Goal: Task Accomplishment & Management: Use online tool/utility

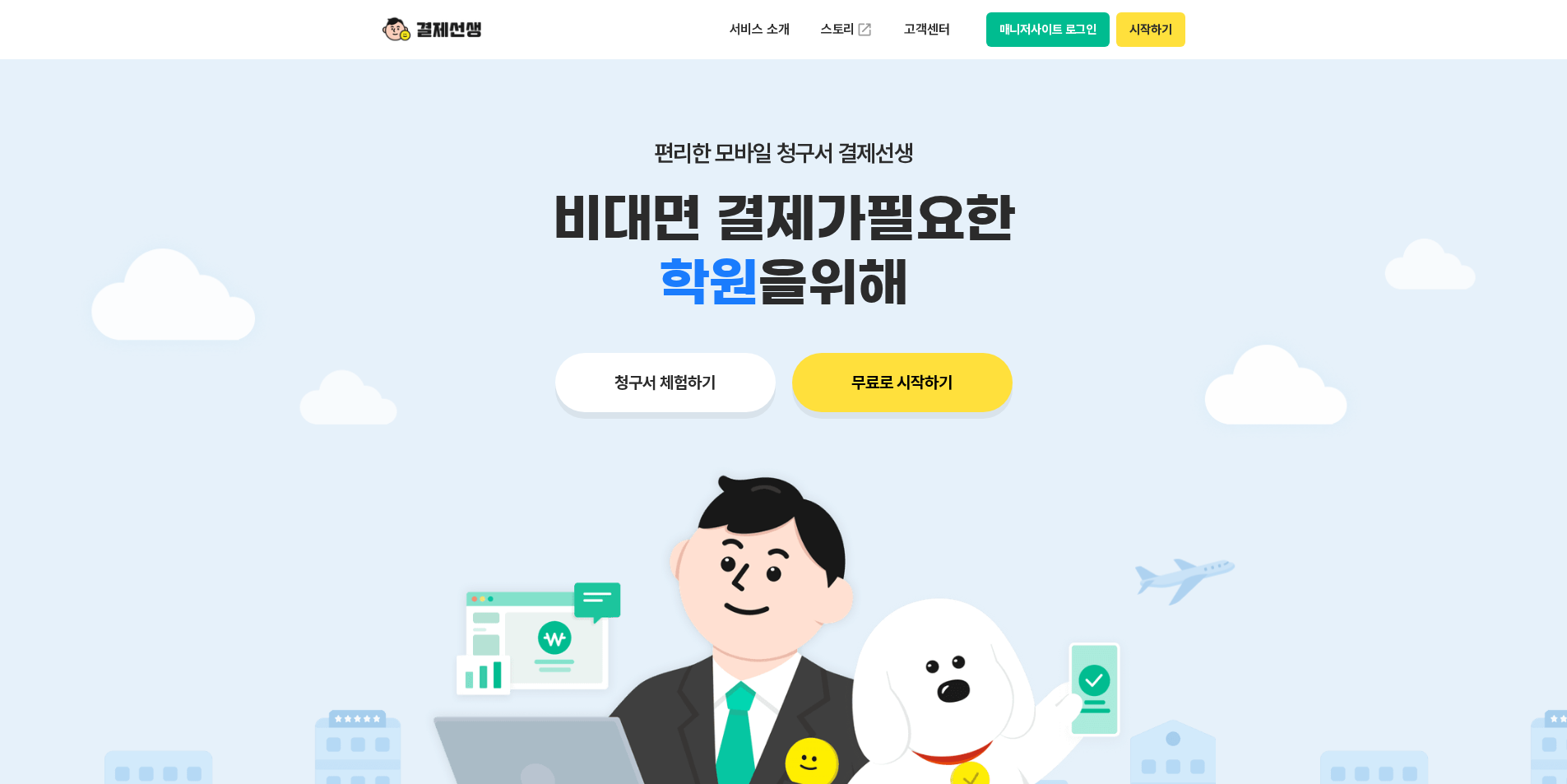
scroll to position [164, 0]
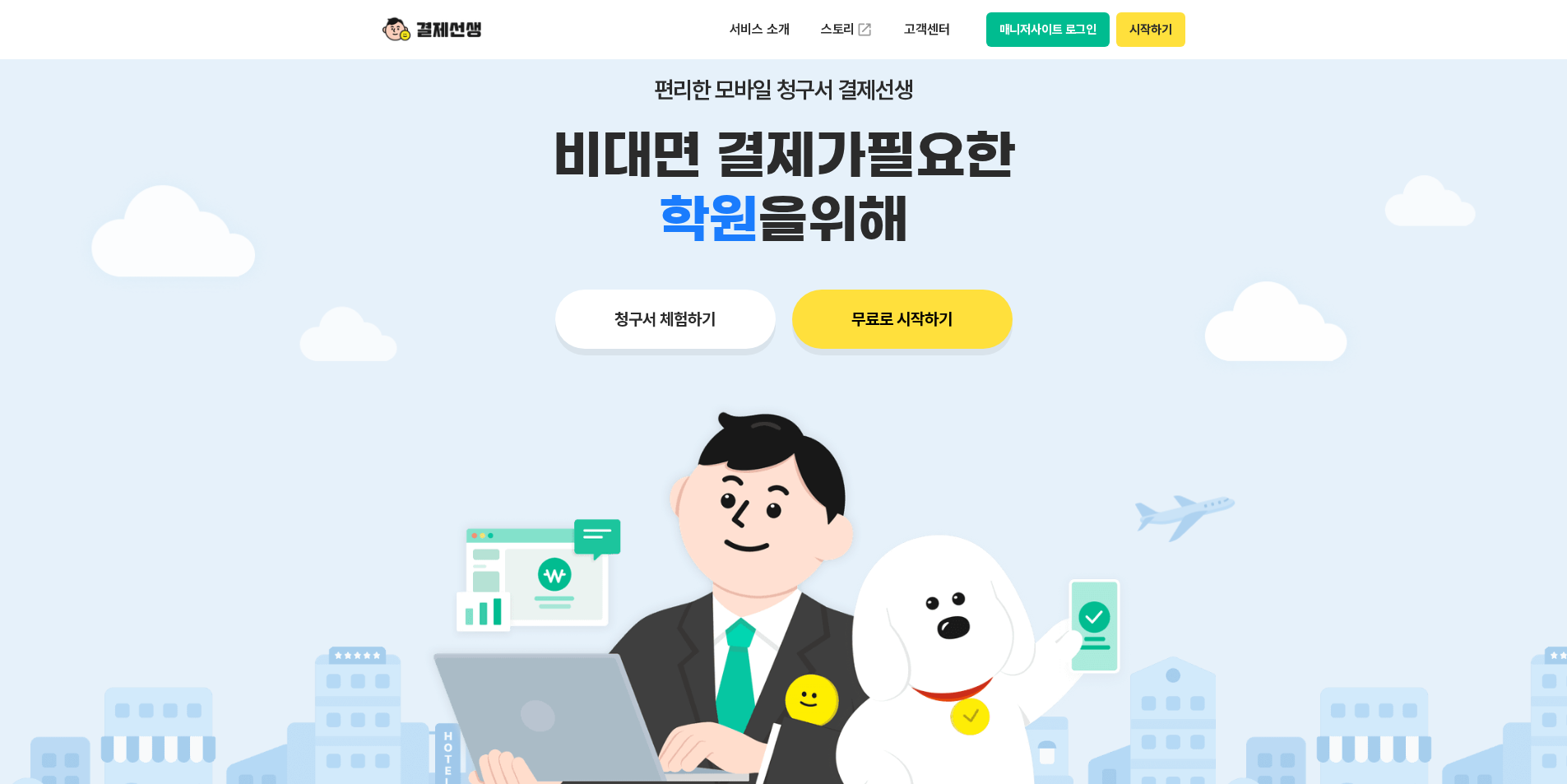
click at [677, 355] on div "편리한 모바일 청구서 결제선생 비대면 결제가 필요한 학원 공부방 호텔 쇼핑몰 병원 배달 보험사 항공사 골프장 을 위해 청구서 체험하기 무료로 …" at bounding box center [784, 180] width 842 height 406
click at [681, 332] on button "청구서 체험하기" at bounding box center [665, 319] width 220 height 60
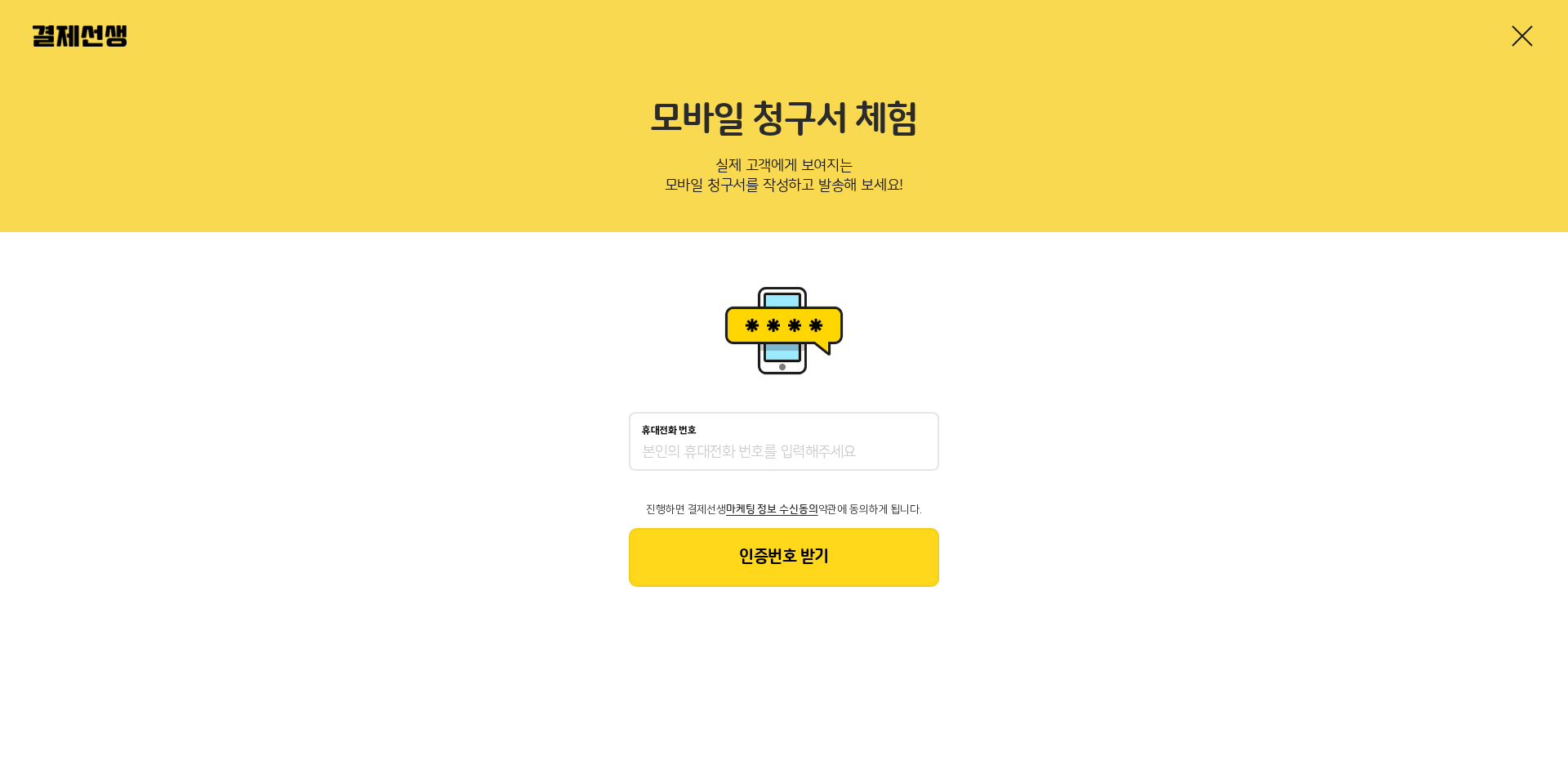
drag, startPoint x: 731, startPoint y: 476, endPoint x: 750, endPoint y: 454, distance: 29.1
click at [736, 471] on div "휴대전화 번호 진행하면 결제선생 마케팅 정보 수신동의 약관에 동의하게 됩니다. 인증번호 받기" at bounding box center [784, 498] width 310 height 175
click at [750, 454] on input "휴대전화 번호" at bounding box center [784, 453] width 284 height 20
type input "01039481471"
click at [706, 617] on div "휴대전화 번호 01039481471 진행하면 결제선생 마케팅 정보 수신동의 약관에 동의하게 됩니다. 인증번호 받기" at bounding box center [784, 433] width 1568 height 404
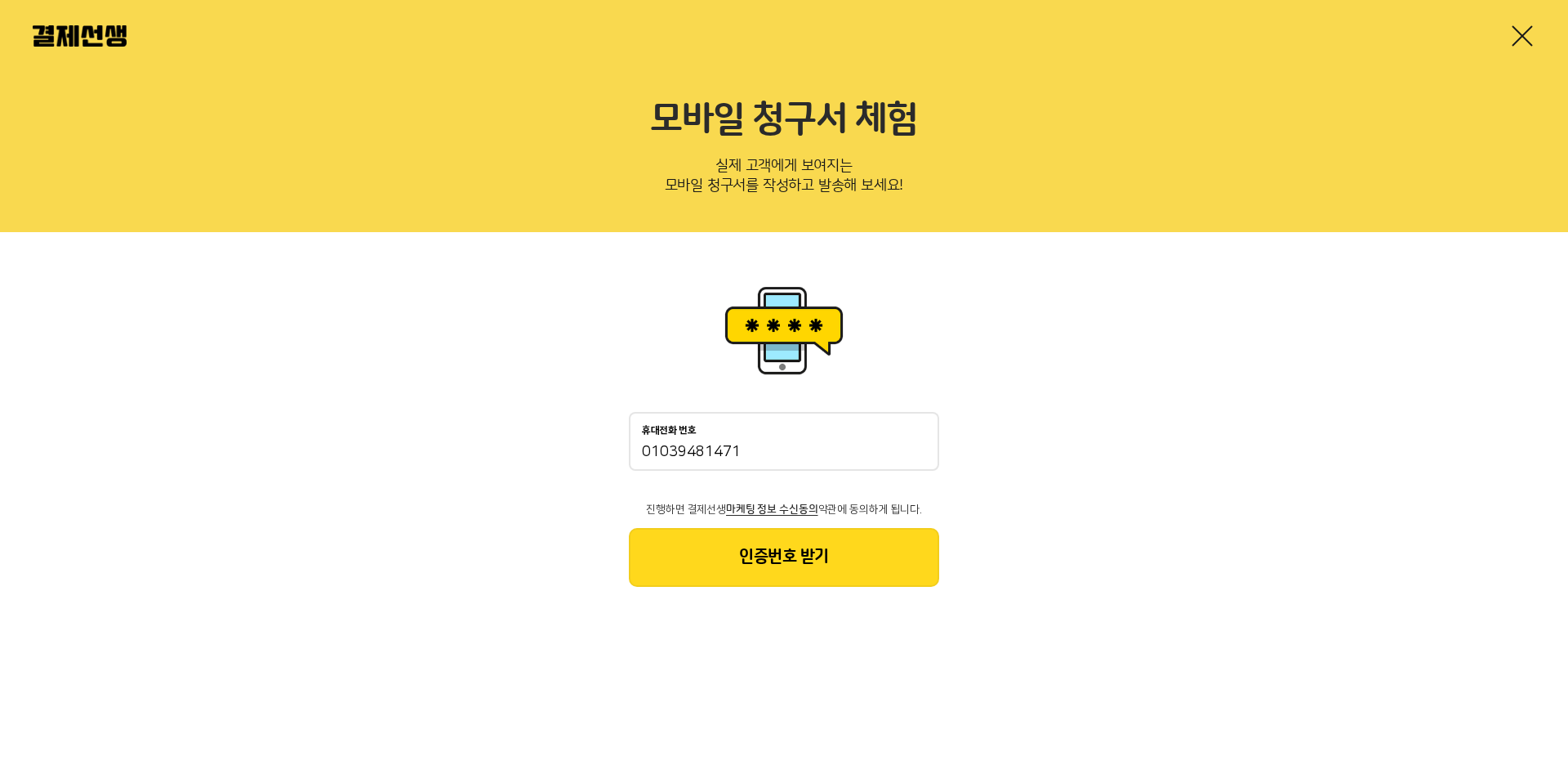
click at [751, 579] on button "인증번호 받기" at bounding box center [784, 558] width 310 height 59
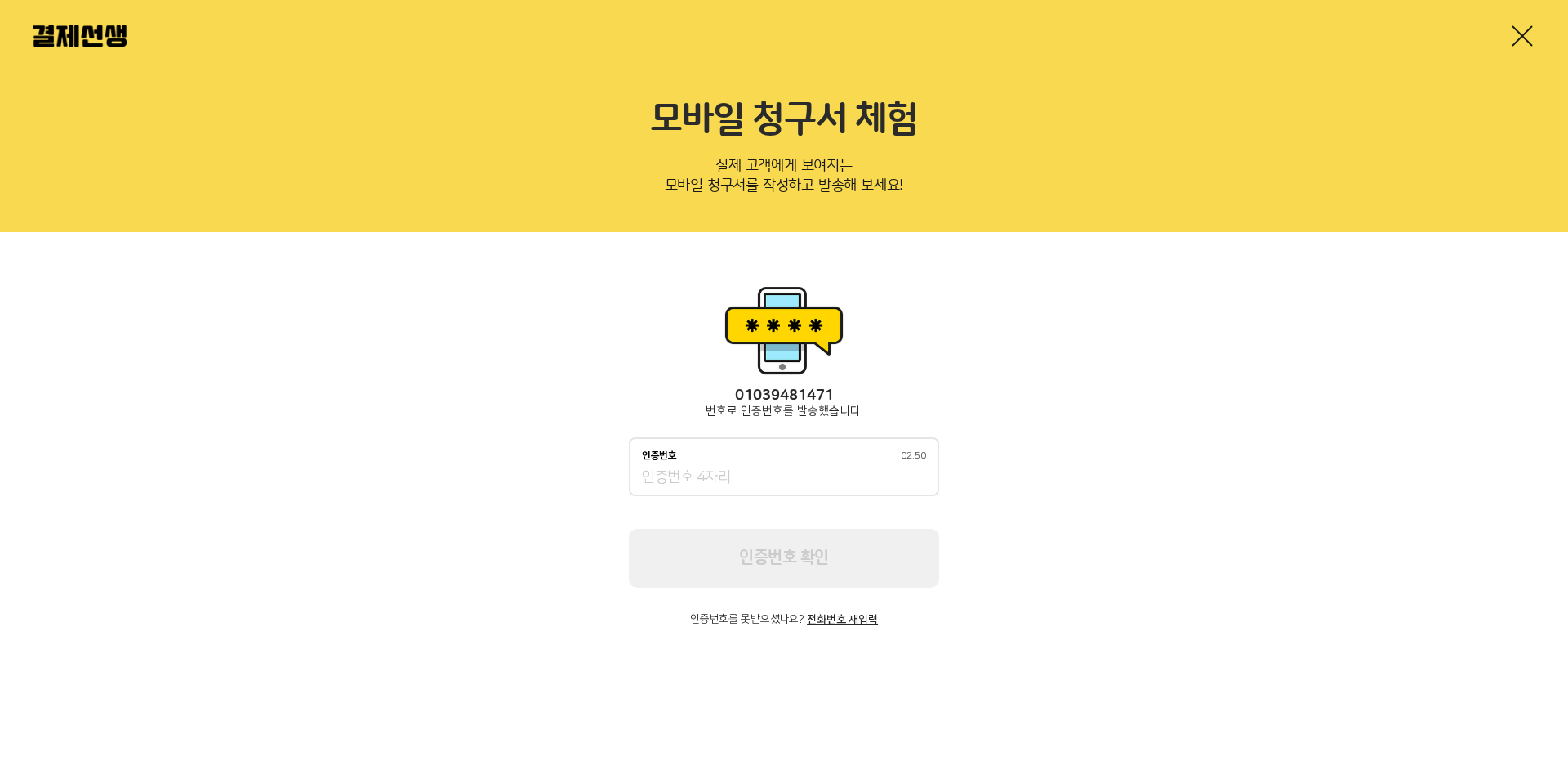
click at [792, 458] on div "인증번호 02:50" at bounding box center [784, 456] width 284 height 11
click at [792, 468] on input "인증번호 02:50" at bounding box center [784, 477] width 284 height 20
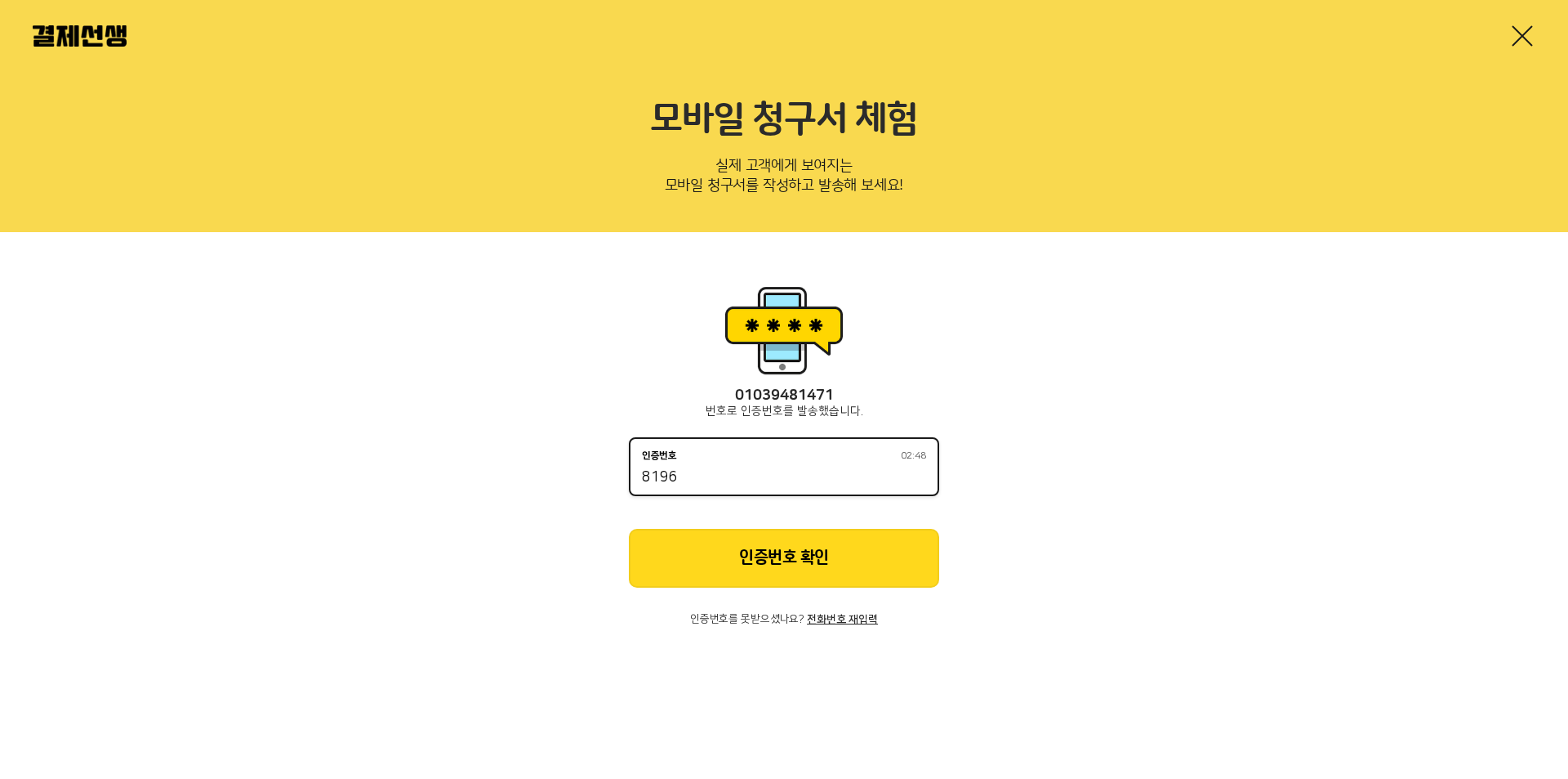
type input "8196"
click at [868, 581] on button "인증번호 확인" at bounding box center [784, 558] width 310 height 59
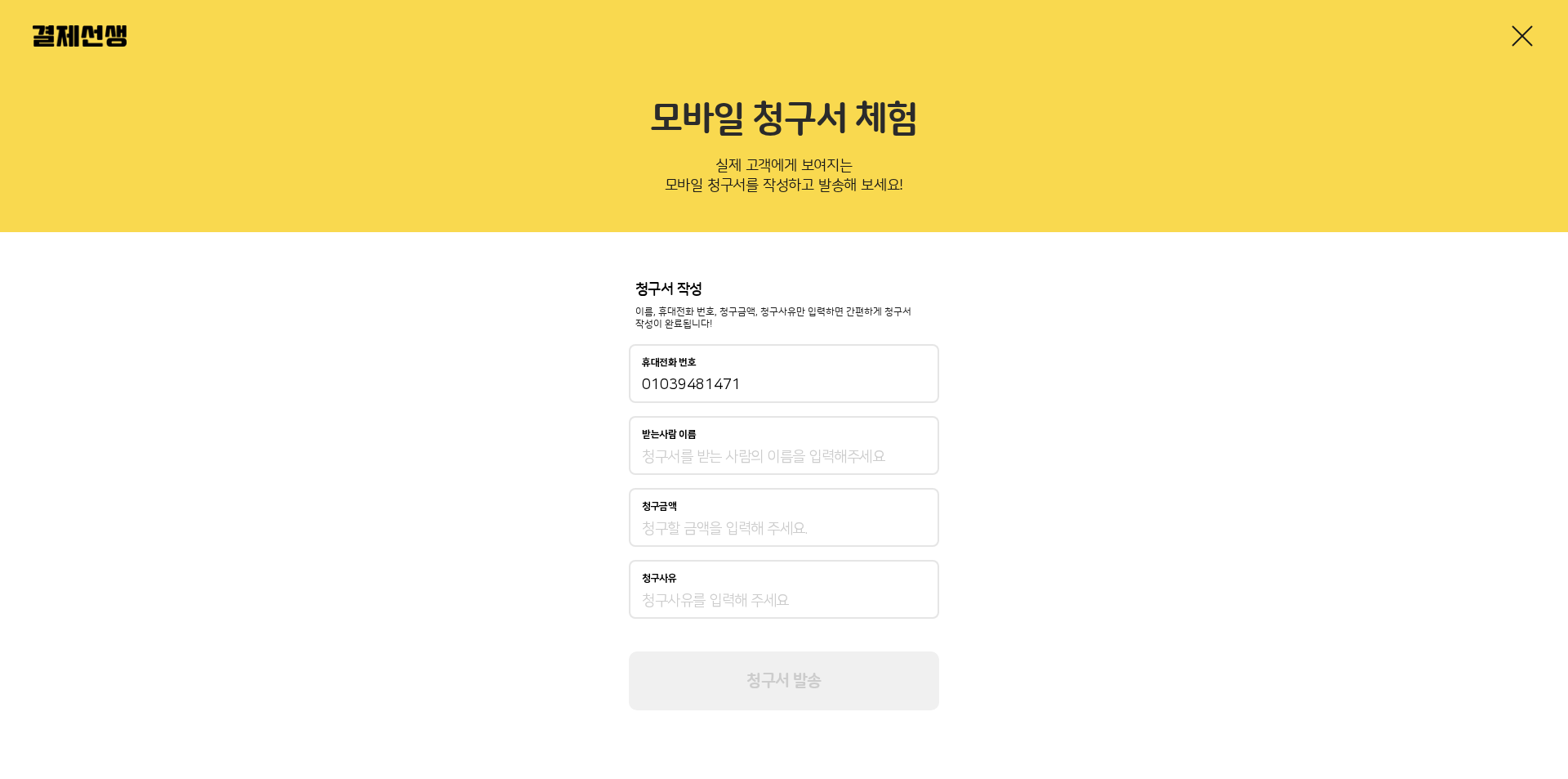
click at [745, 442] on div "받는사람 이름" at bounding box center [784, 446] width 310 height 59
click at [745, 456] on input "받는사람 이름" at bounding box center [784, 456] width 284 height 20
type input "박태린"
type input "390,000"
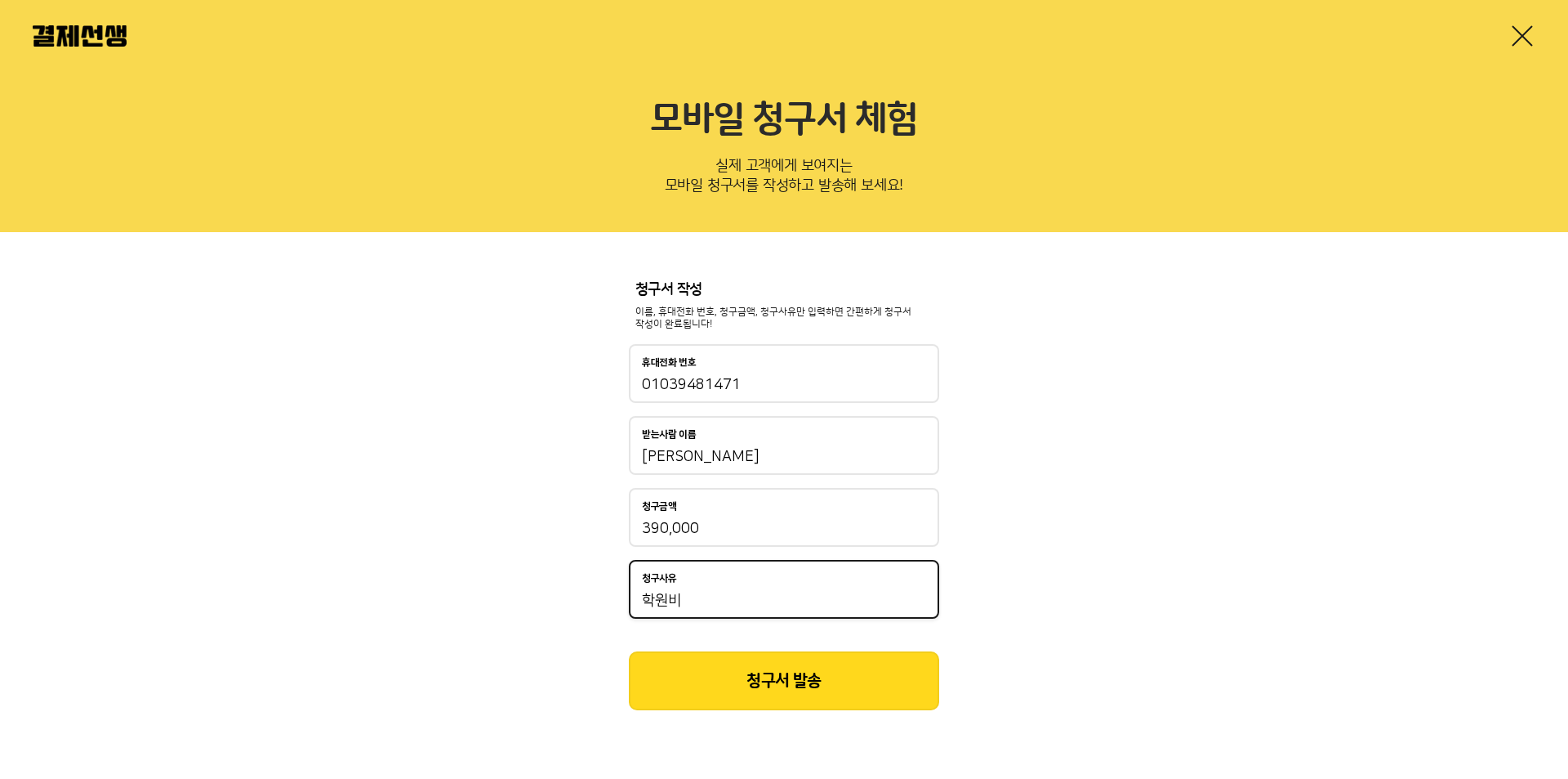
type input "학원비"
click at [745, 704] on button "청구서 발송" at bounding box center [784, 681] width 310 height 59
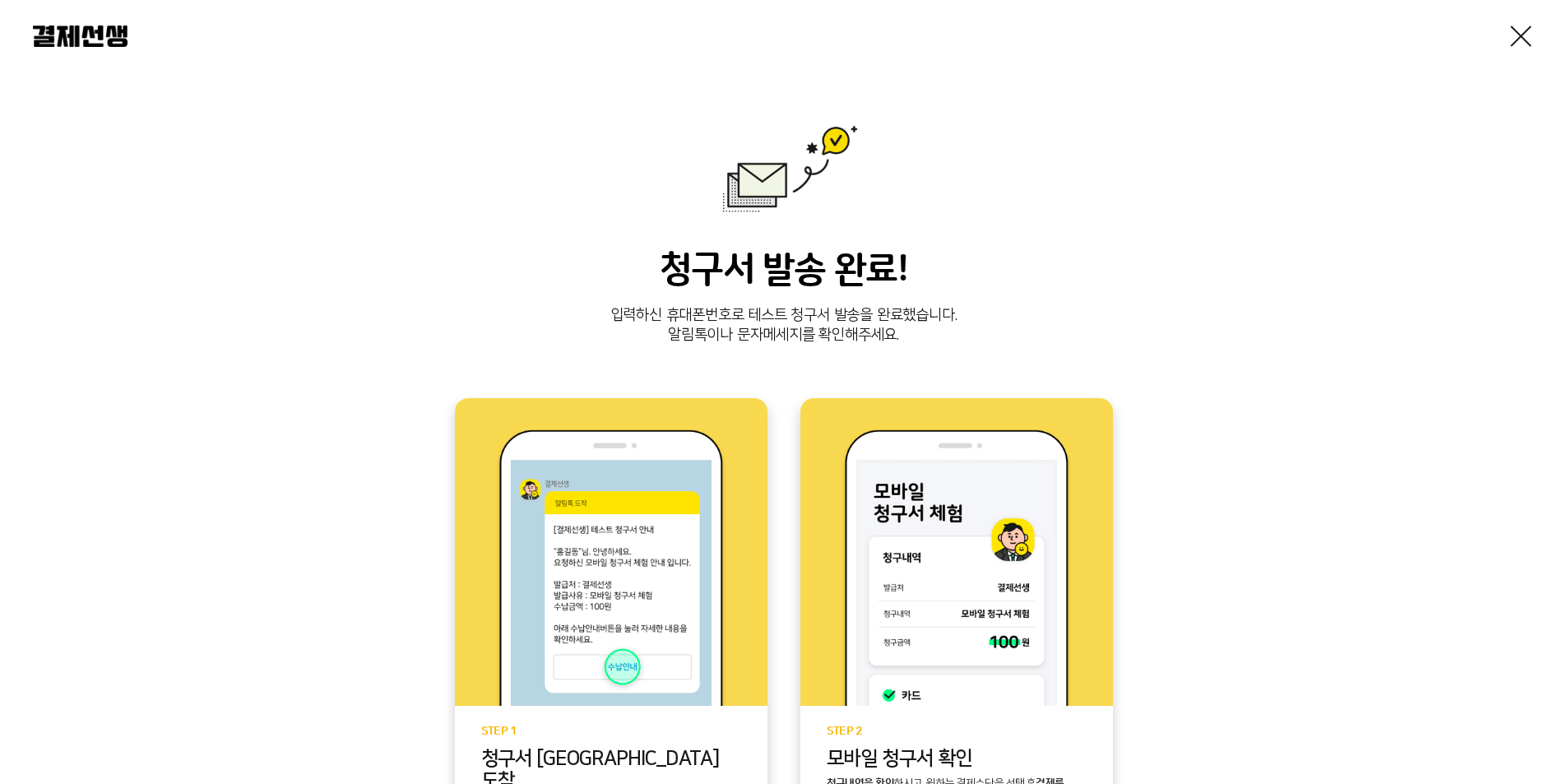
click at [59, 48] on div at bounding box center [784, 36] width 1567 height 72
click at [66, 41] on img at bounding box center [80, 37] width 94 height 21
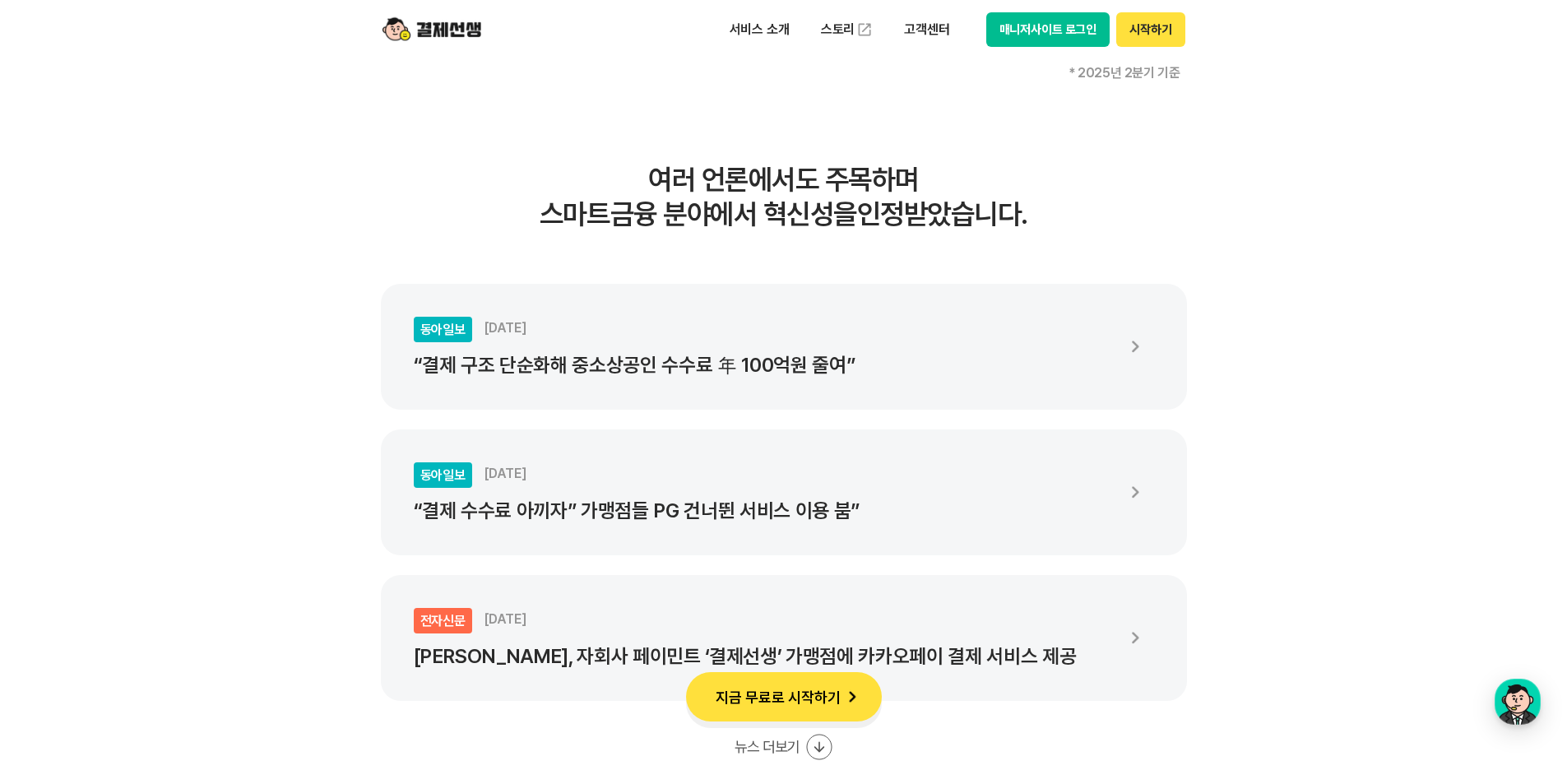
scroll to position [3289, 0]
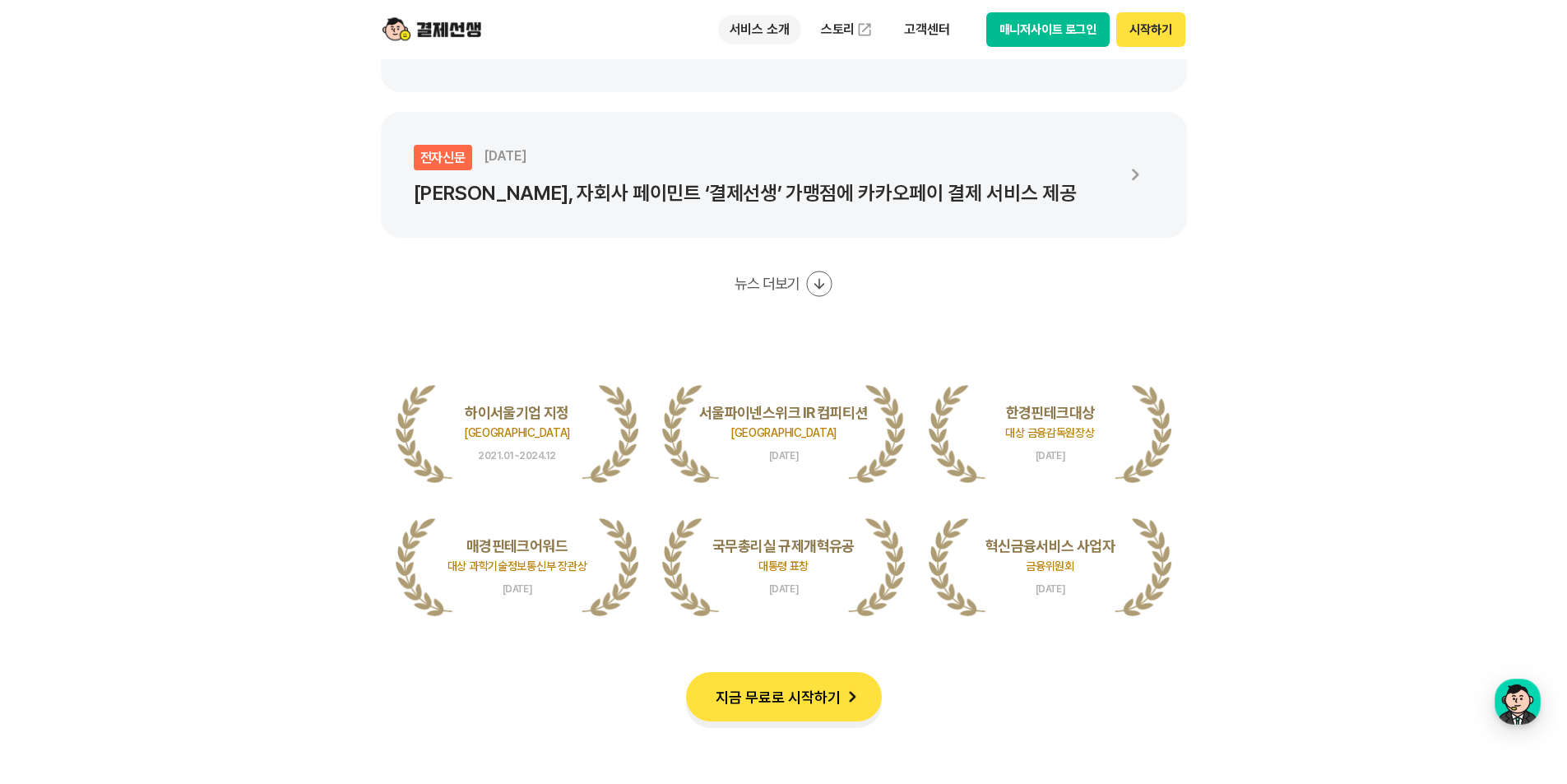
click at [766, 37] on p "서비스 소개" at bounding box center [759, 29] width 83 height 30
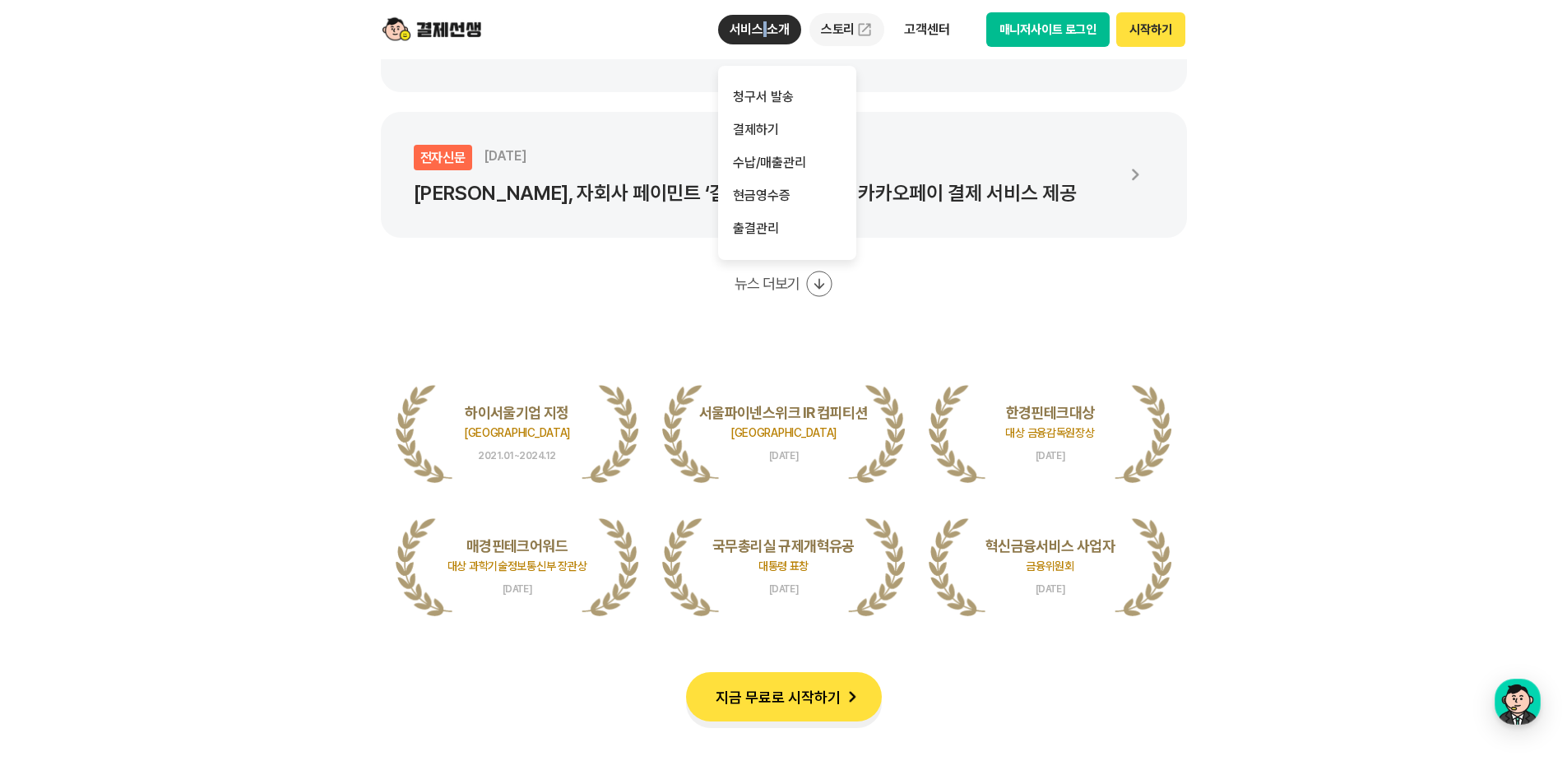
click at [853, 24] on link "스토리" at bounding box center [847, 30] width 76 height 33
click at [938, 28] on p "고객센터" at bounding box center [927, 29] width 68 height 30
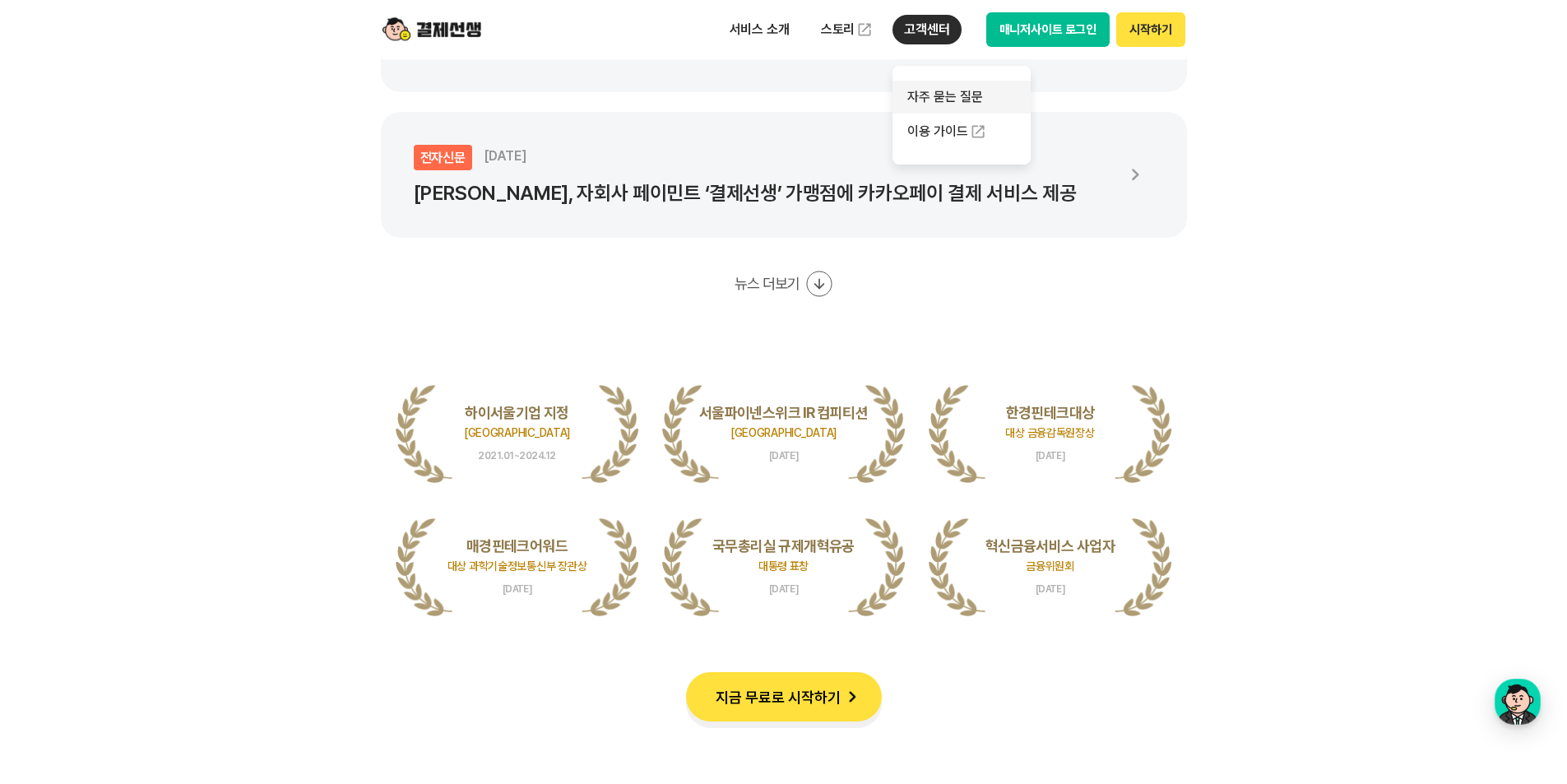
click at [955, 101] on link "자주 묻는 질문" at bounding box center [962, 97] width 138 height 33
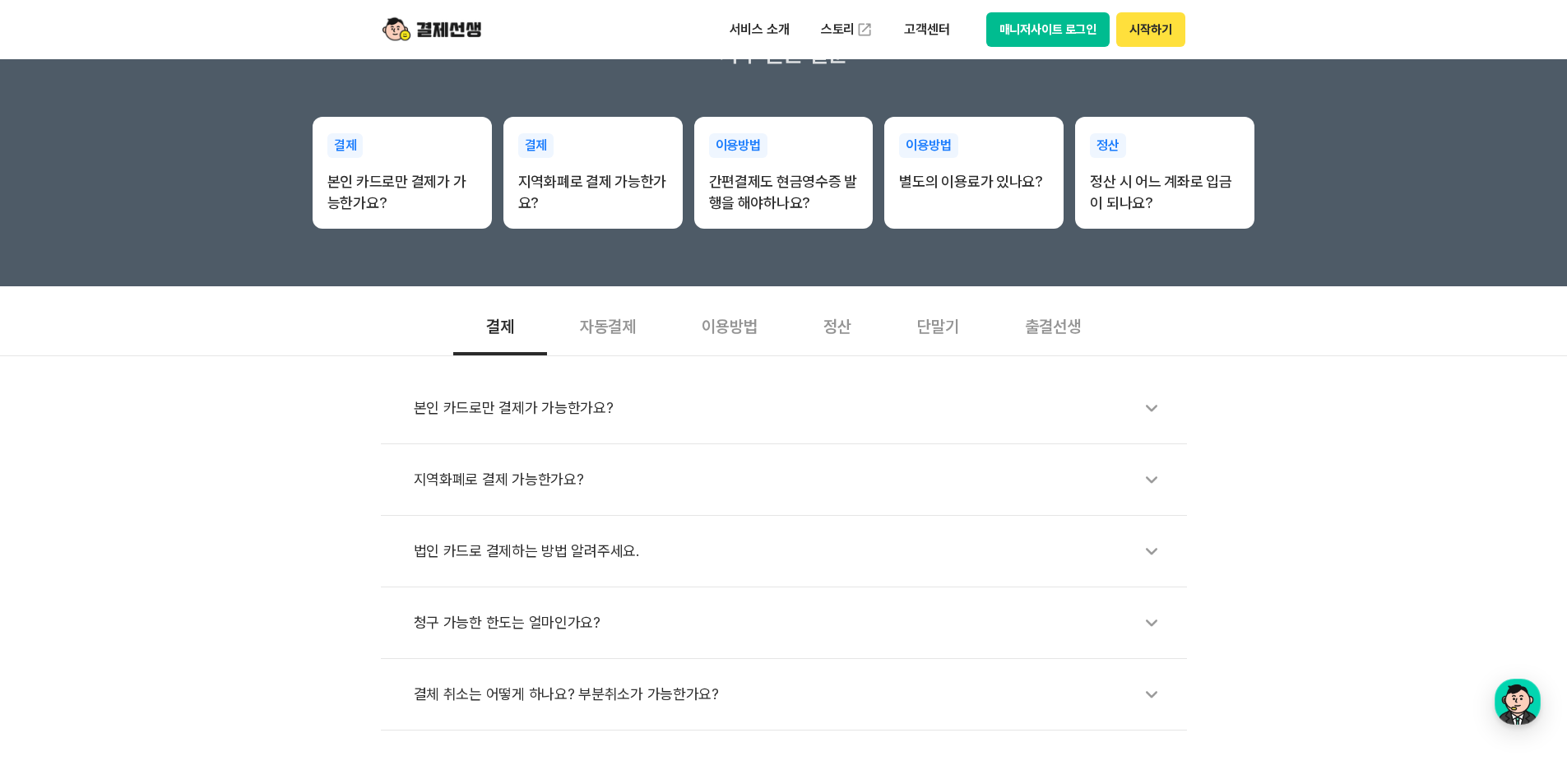
scroll to position [329, 0]
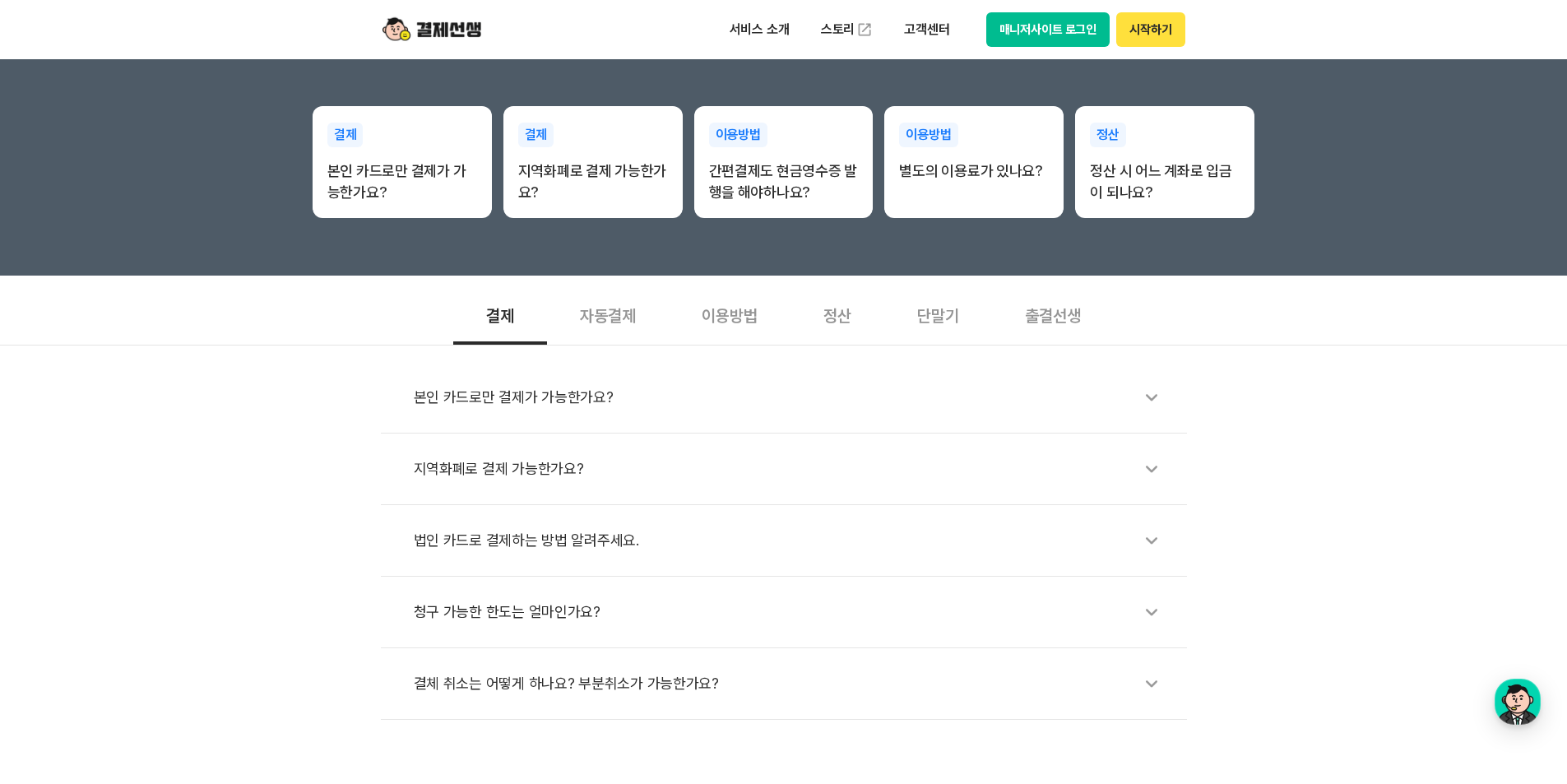
click at [602, 396] on div "본인 카드로만 결제가 가능한가요?" at bounding box center [792, 397] width 757 height 37
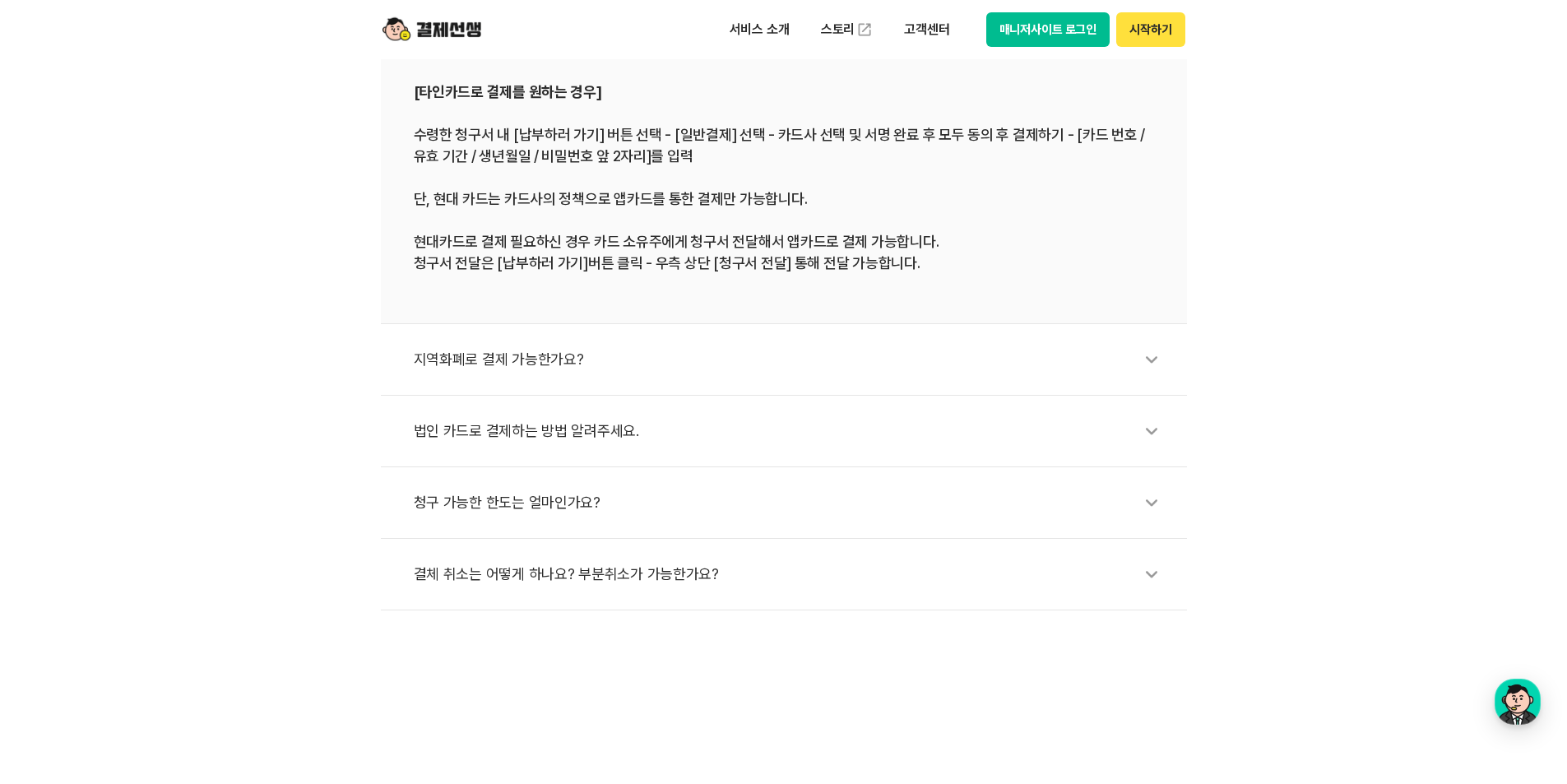
scroll to position [740, 0]
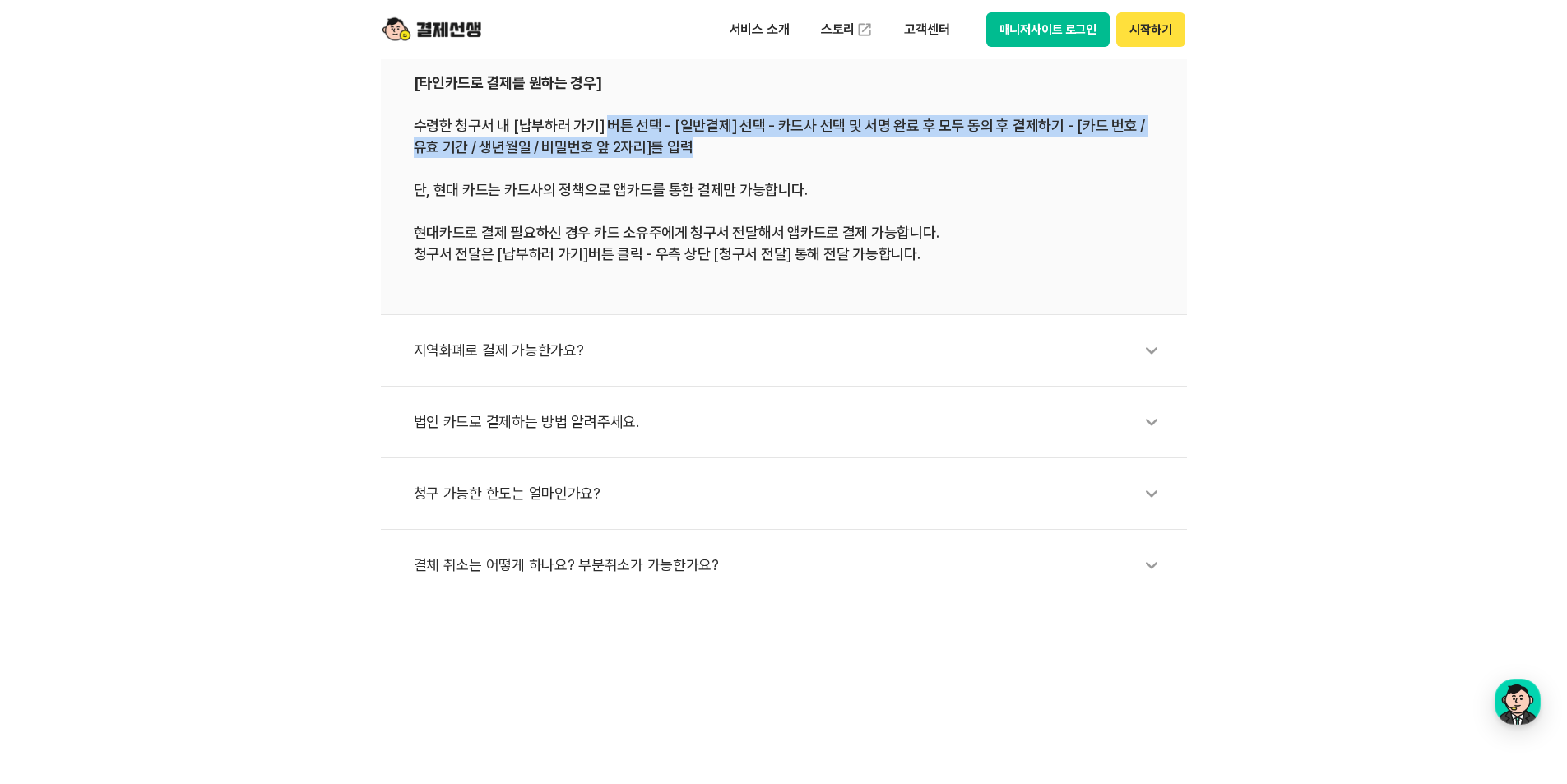
drag, startPoint x: 608, startPoint y: 116, endPoint x: 1019, endPoint y: 164, distance: 413.8
click at [1084, 144] on div "[타인카드로 결제를 원하는 경우] 수령한 청구서 내 [납부하러 가기] 버튼 선택 - [일반결제] 선택 - 카드사 선택 및 서명 완료 후 모두 …" at bounding box center [784, 167] width 740 height 193
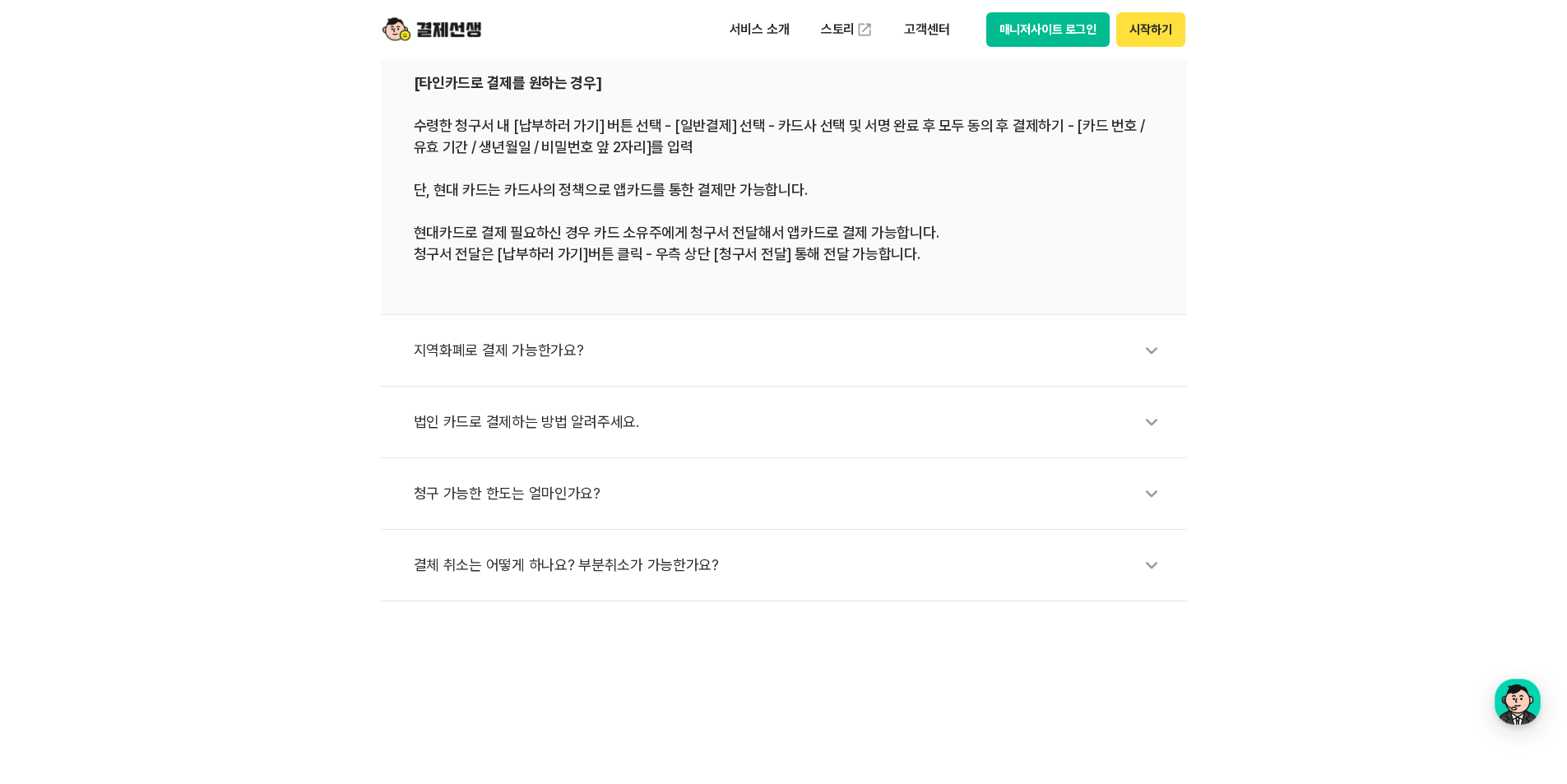
click at [983, 169] on div "[타인카드로 결제를 원하는 경우] 수령한 청구서 내 [납부하러 가기] 버튼 선택 - [일반결제] 선택 - 카드사 선택 및 서명 완료 후 모두 …" at bounding box center [784, 167] width 740 height 193
drag, startPoint x: 414, startPoint y: 190, endPoint x: 823, endPoint y: 212, distance: 409.6
click at [823, 212] on div "[타인카드로 결제를 원하는 경우] 수령한 청구서 내 [납부하러 가기] 버튼 선택 - [일반결제] 선택 - 카드사 선택 및 서명 완료 후 모두 …" at bounding box center [784, 167] width 740 height 193
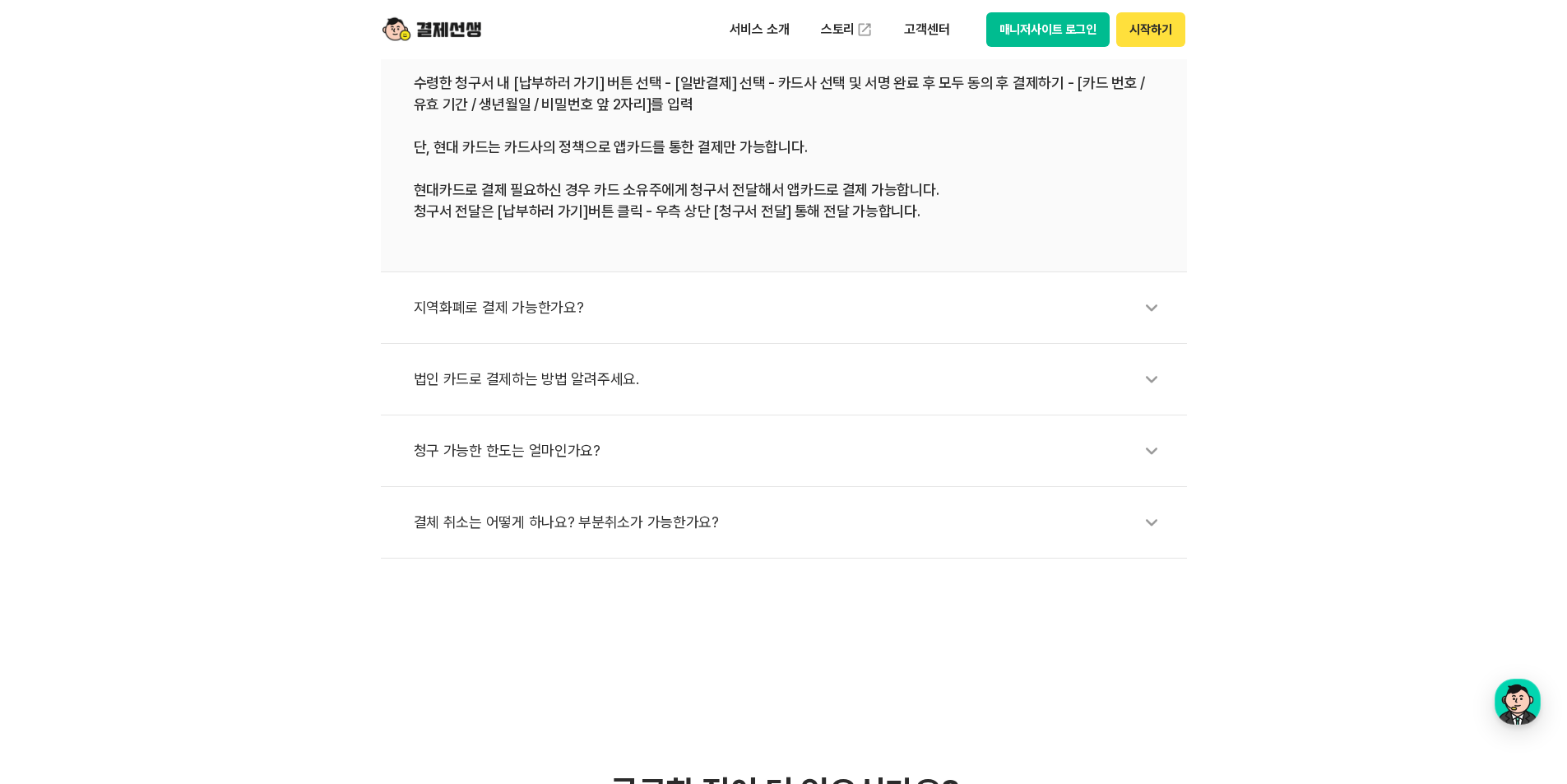
scroll to position [822, 0]
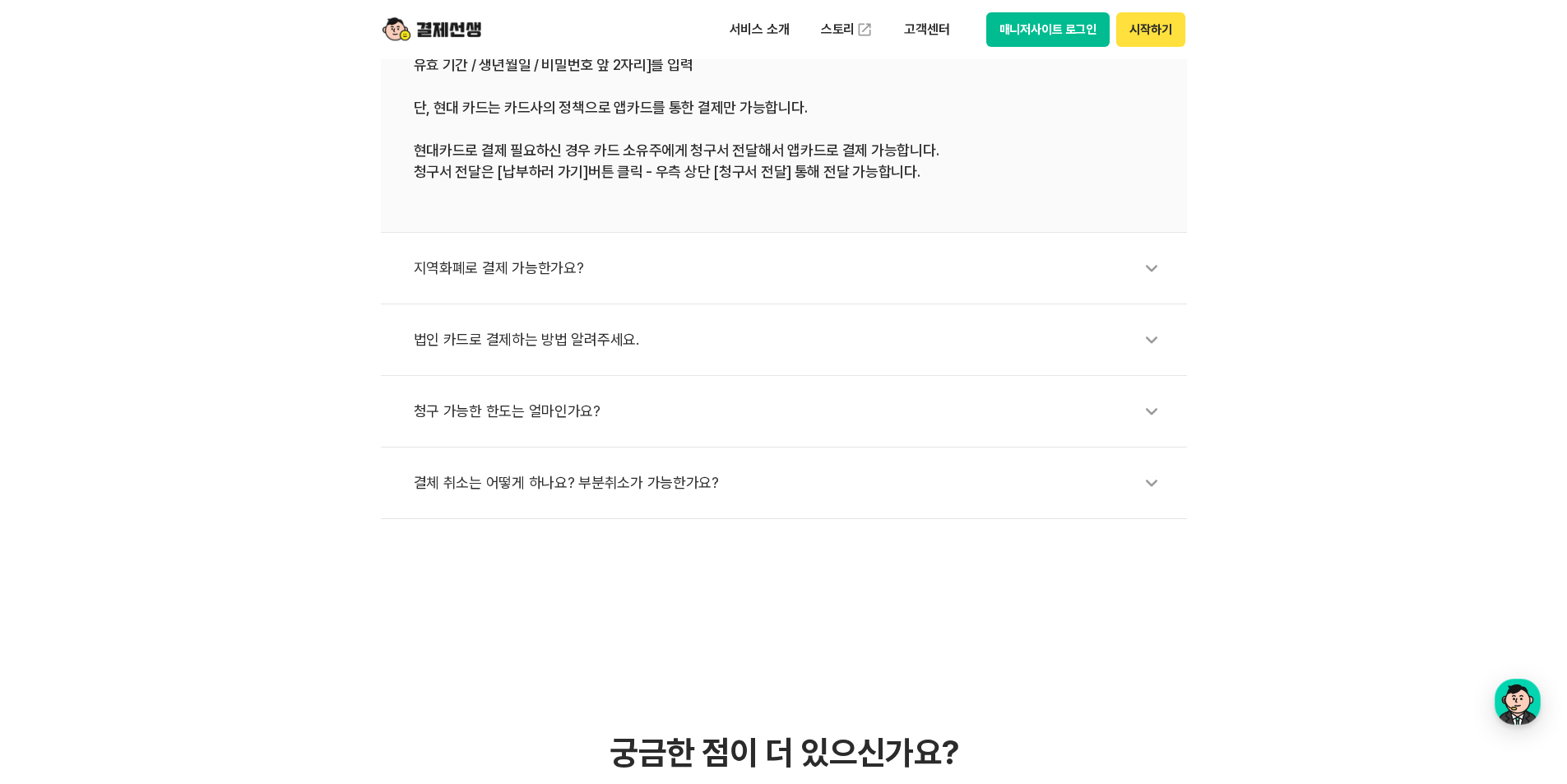
click at [633, 279] on div "지역화폐로 결제 가능한가요?" at bounding box center [792, 267] width 757 height 37
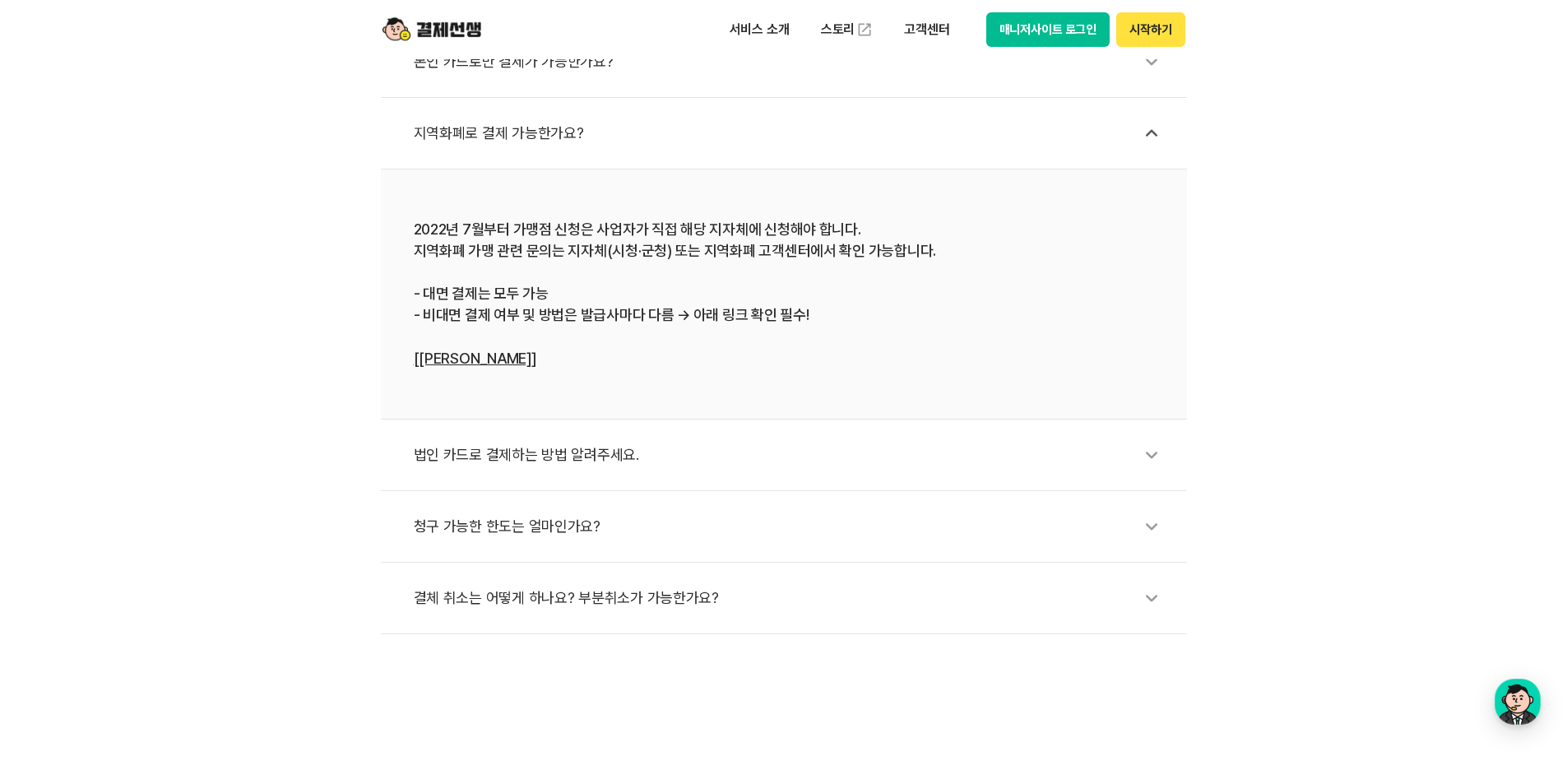
scroll to position [658, 0]
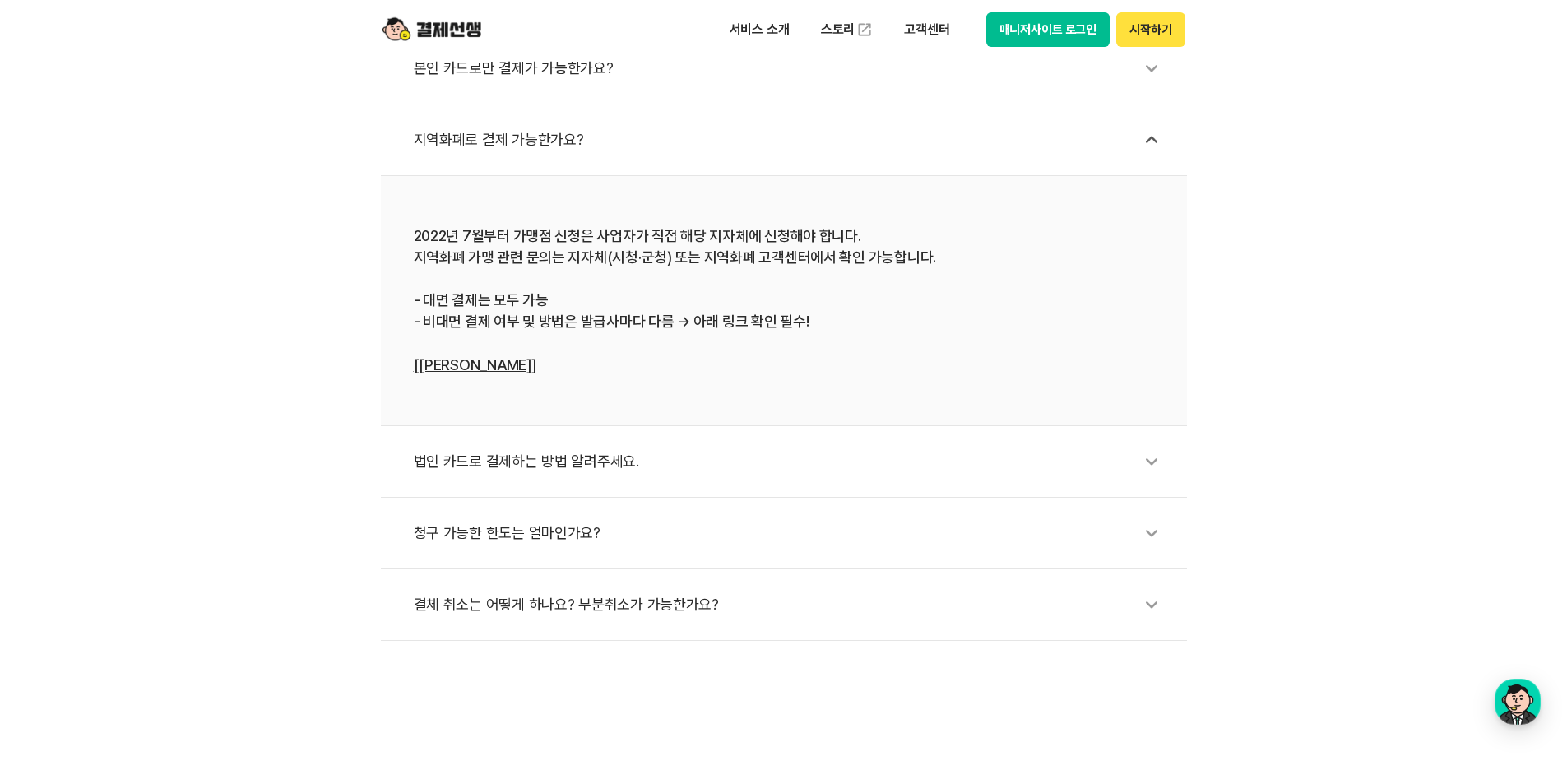
click at [608, 458] on div "법인 카드로 결제하는 방법 알려주세요." at bounding box center [792, 460] width 757 height 37
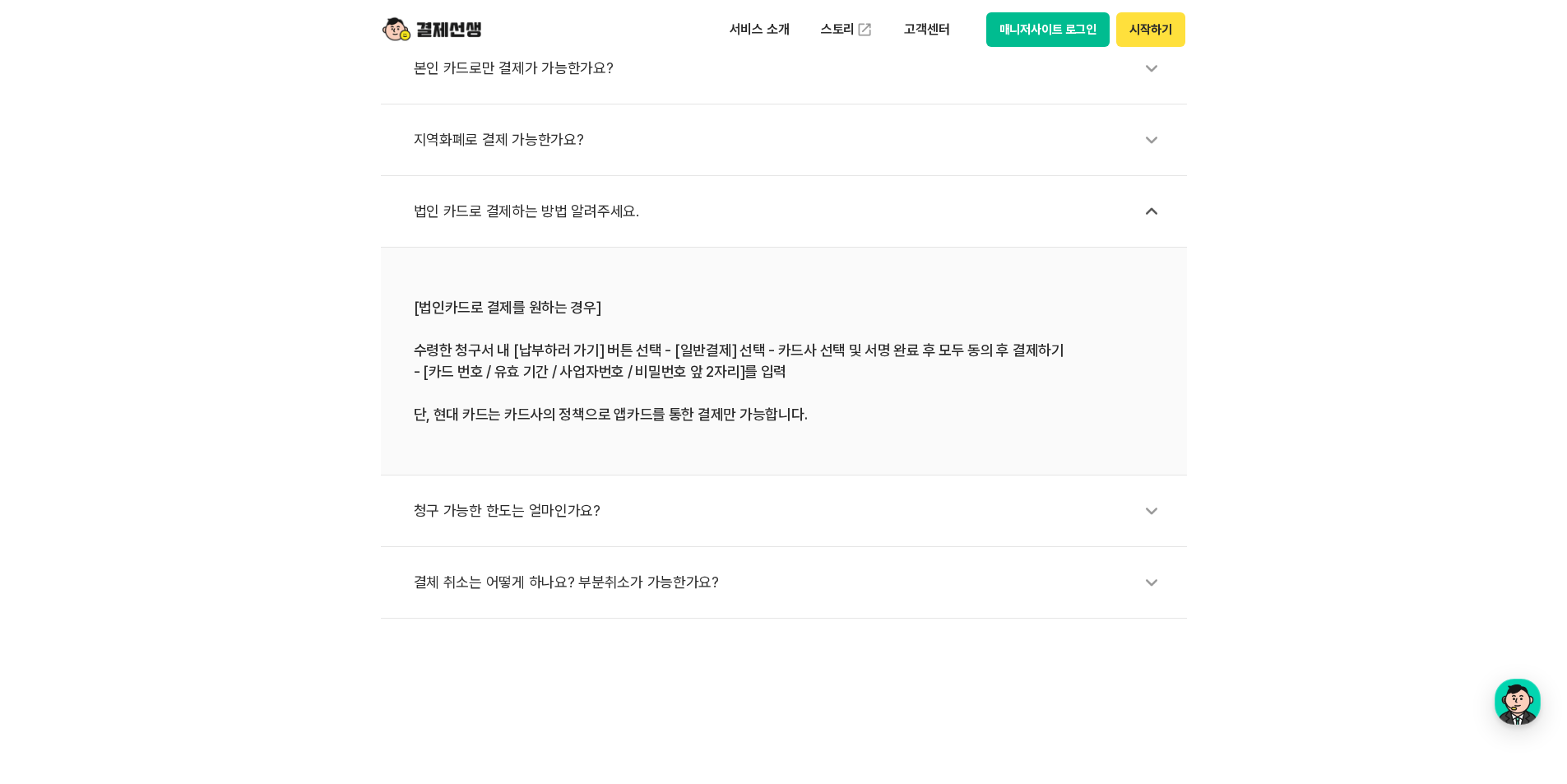
click at [578, 481] on li "청구 가능한 한도는 얼마인가요?" at bounding box center [784, 511] width 807 height 71
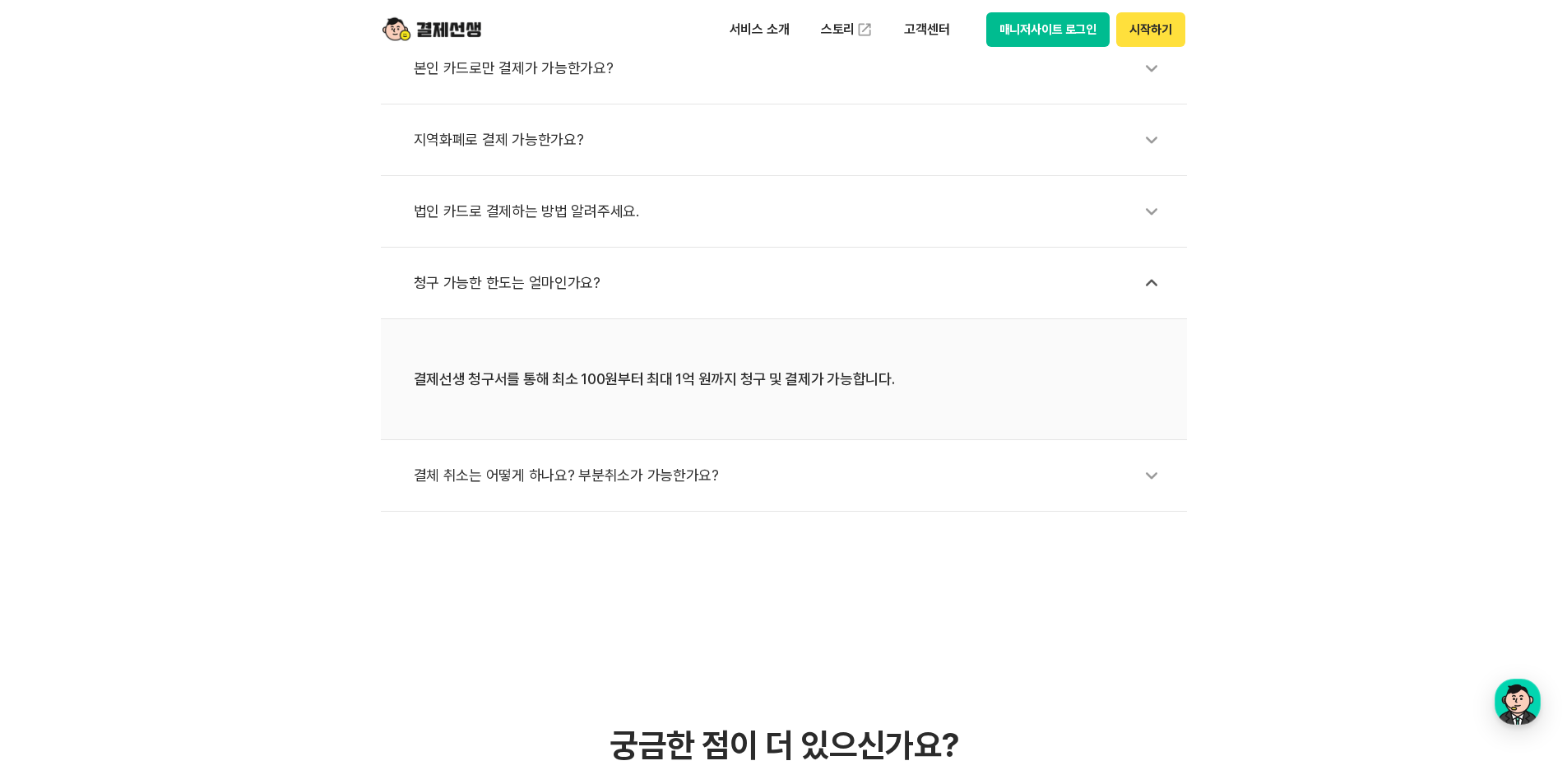
click at [578, 479] on div "결체 취소는 어떻게 하나요? 부분취소가 가능한가요?" at bounding box center [792, 475] width 757 height 37
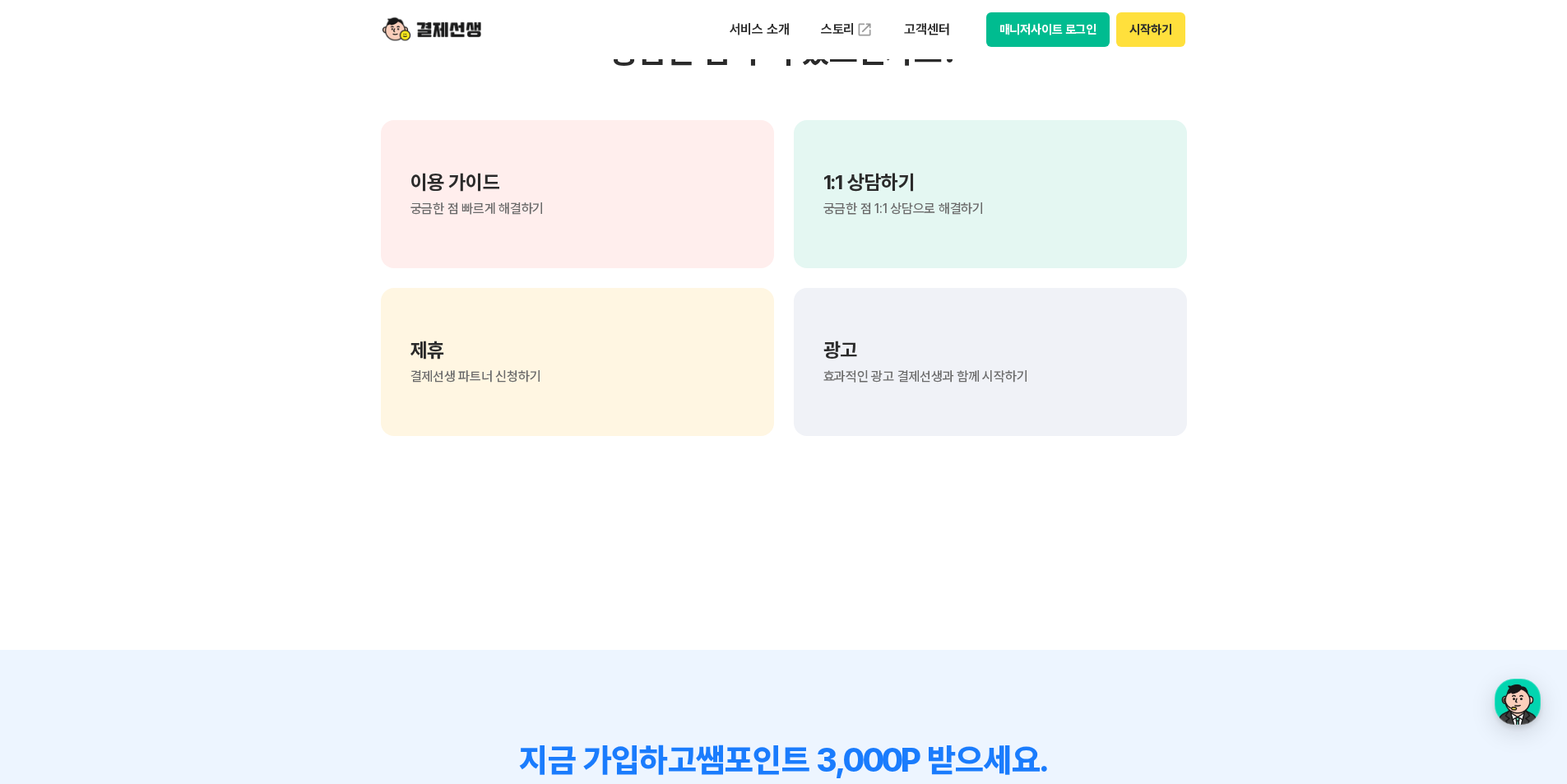
scroll to position [1398, 0]
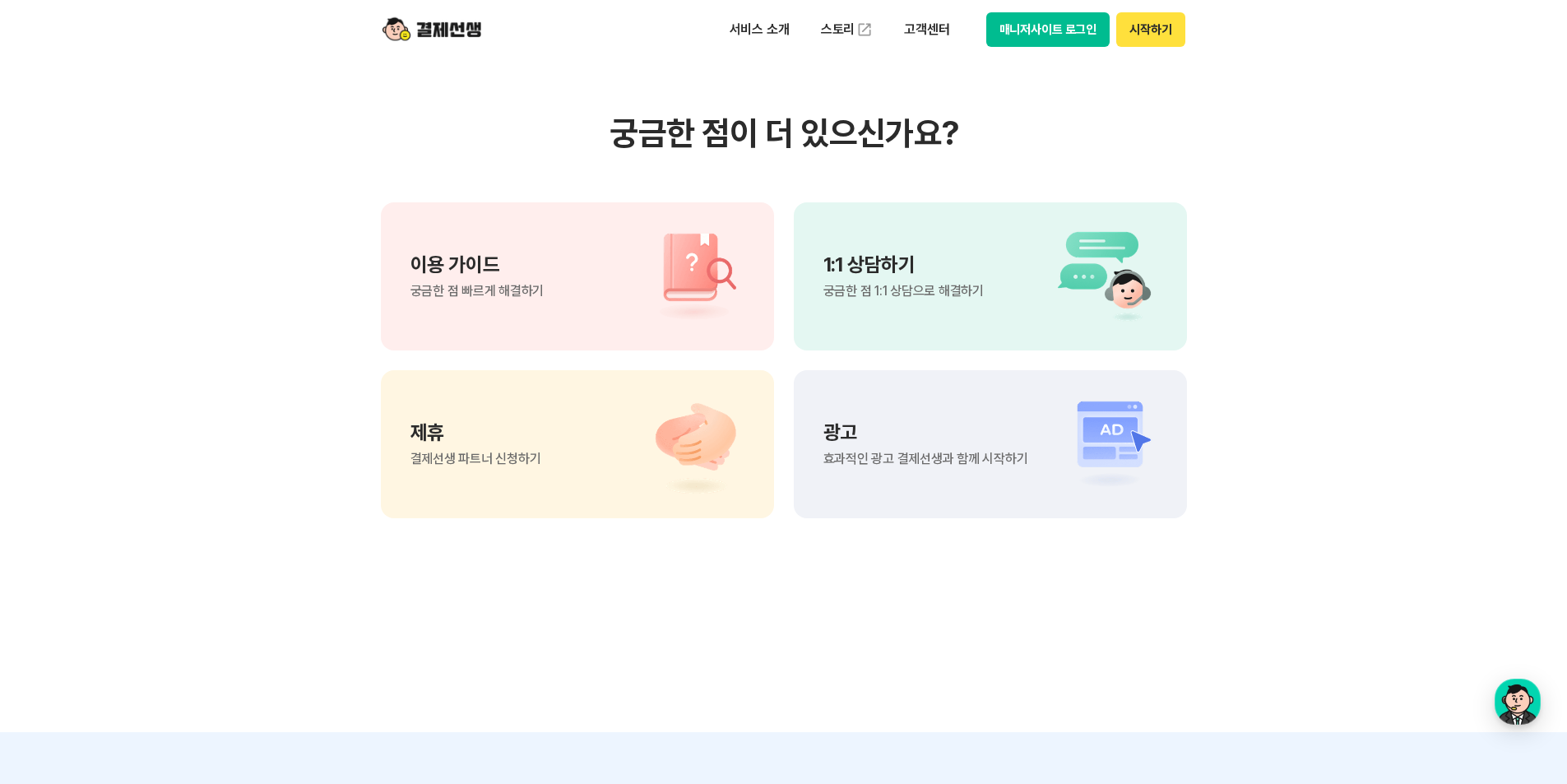
click at [618, 282] on div "이용 가이드 궁금한 점 빠르게 해결하기" at bounding box center [577, 277] width 393 height 148
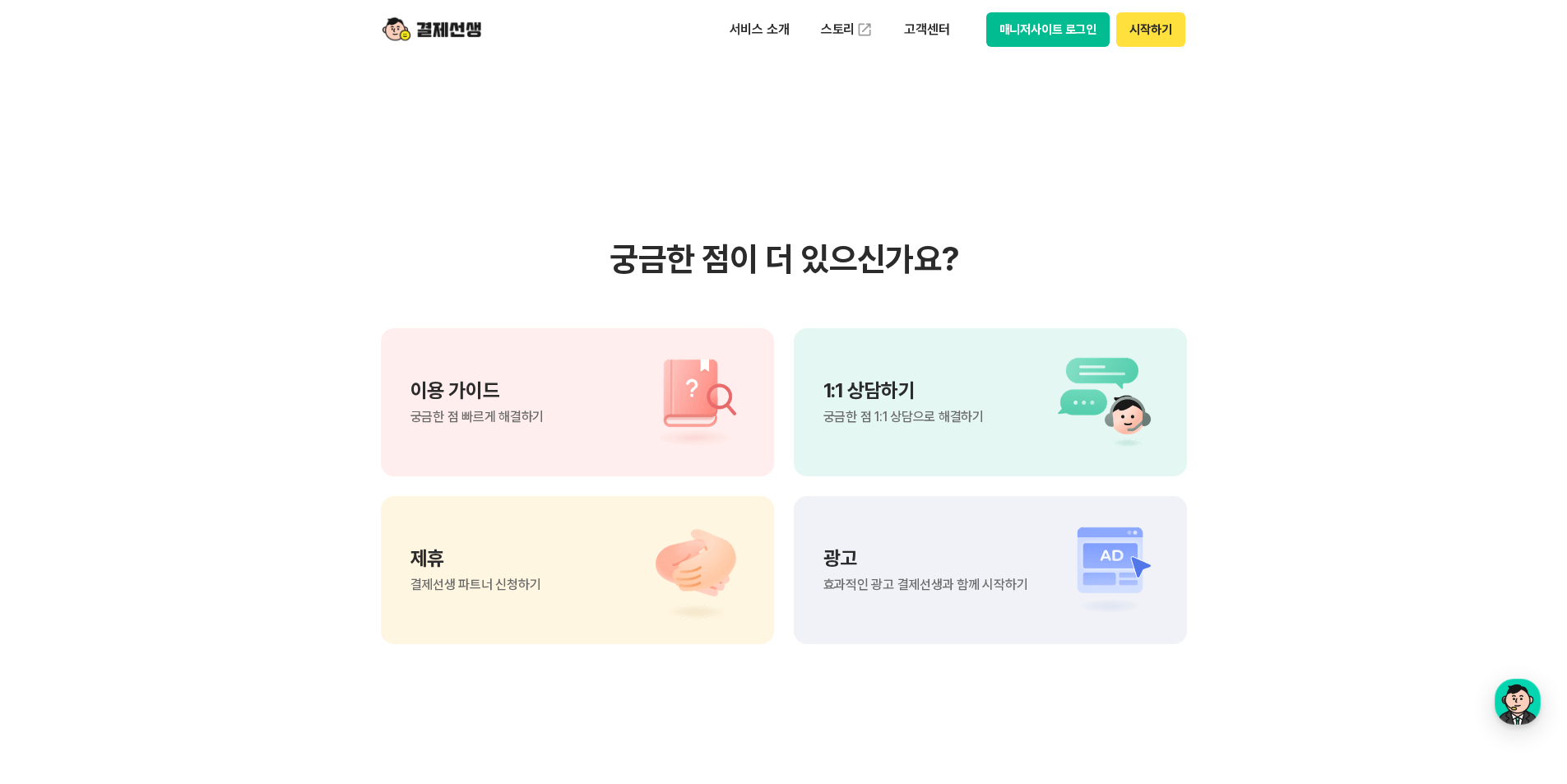
scroll to position [1151, 0]
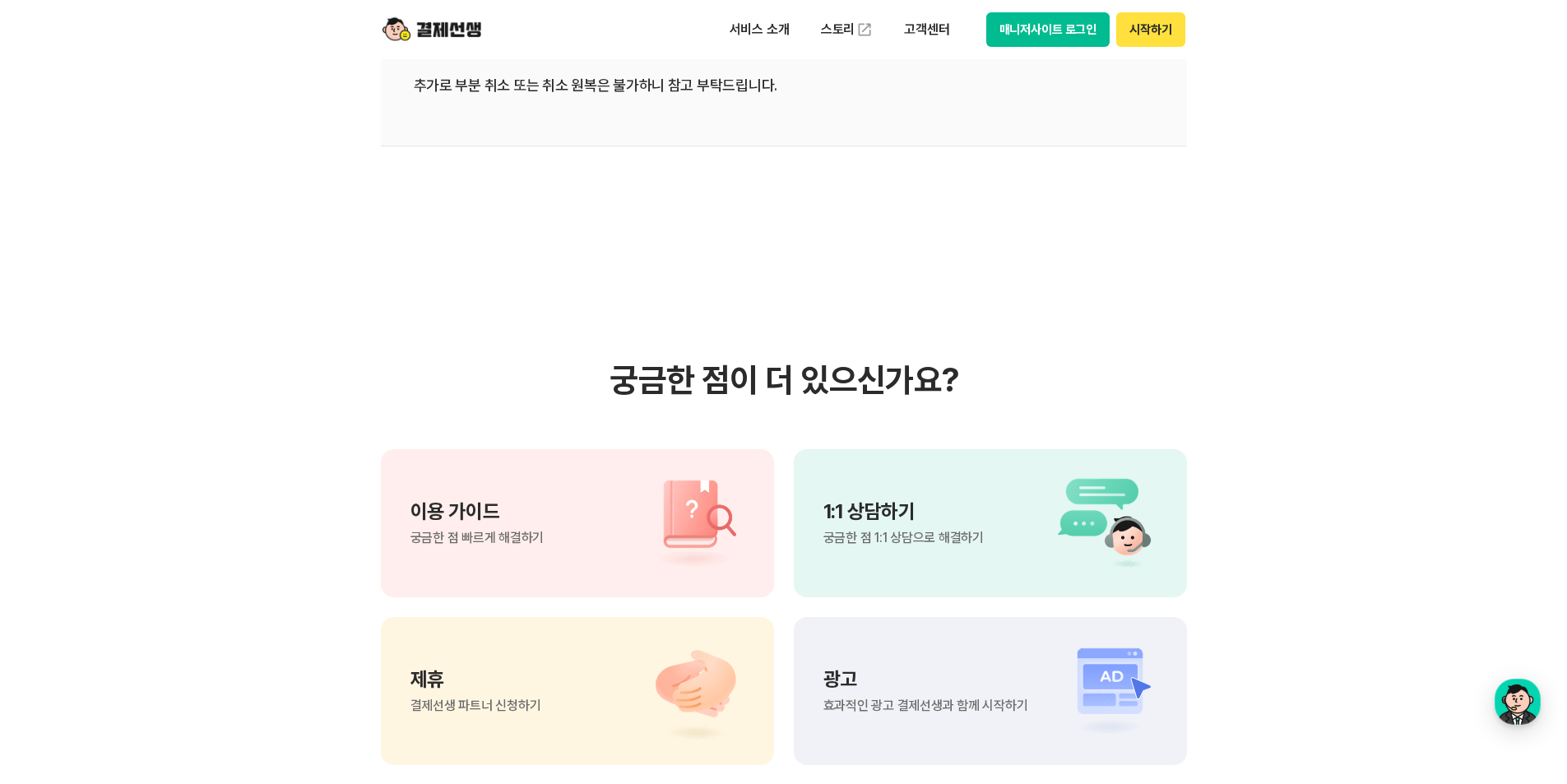
click at [465, 23] on img at bounding box center [432, 30] width 99 height 32
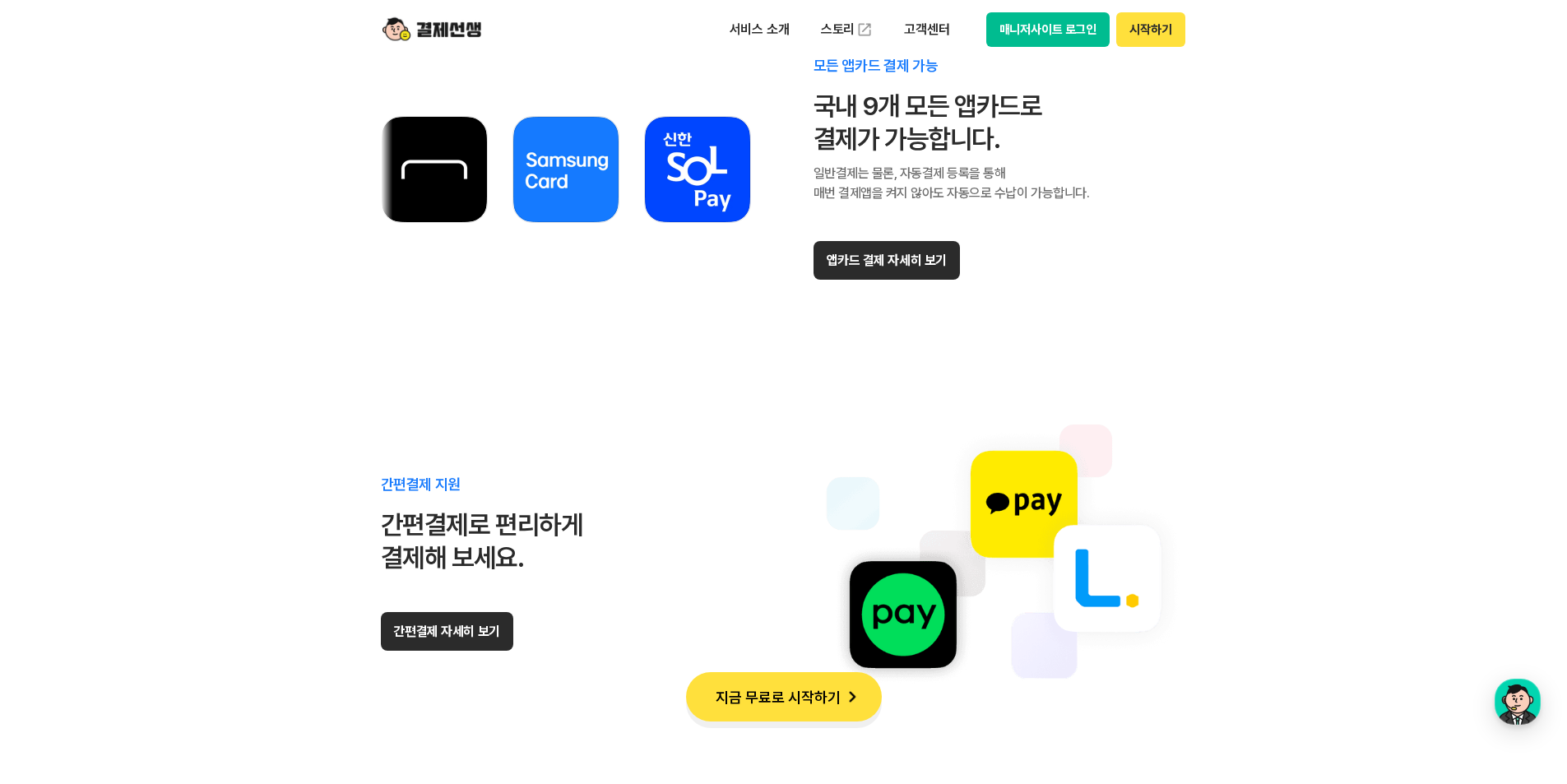
scroll to position [9621, 0]
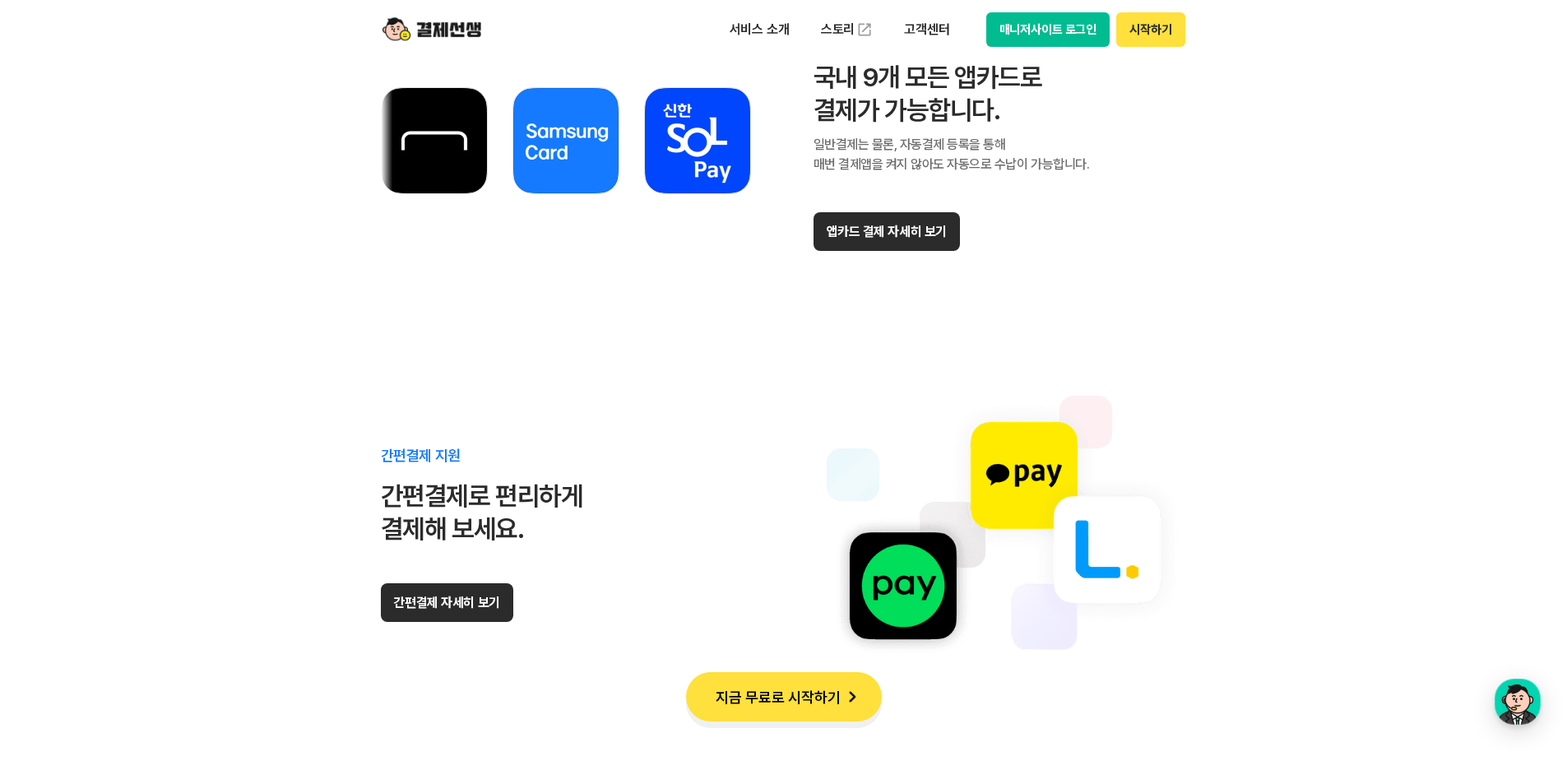
click at [515, 577] on div "간편결제 지원 간편결제로 편리하게 결제해 보세요. 간편결제 자세히 보기" at bounding box center [482, 534] width 203 height 174
click at [438, 601] on button "간편결제 자세히 보기" at bounding box center [447, 602] width 133 height 38
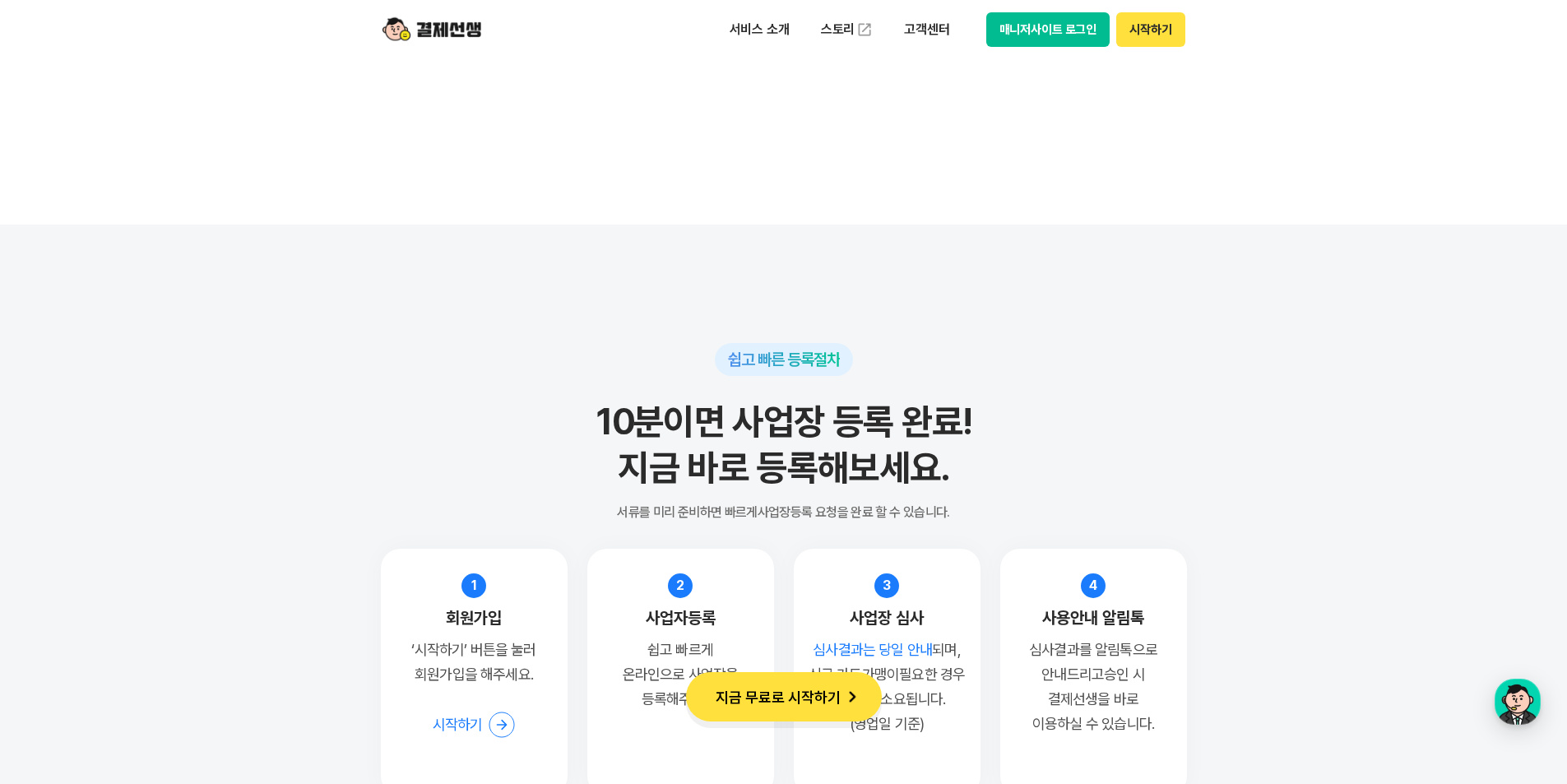
scroll to position [11841, 0]
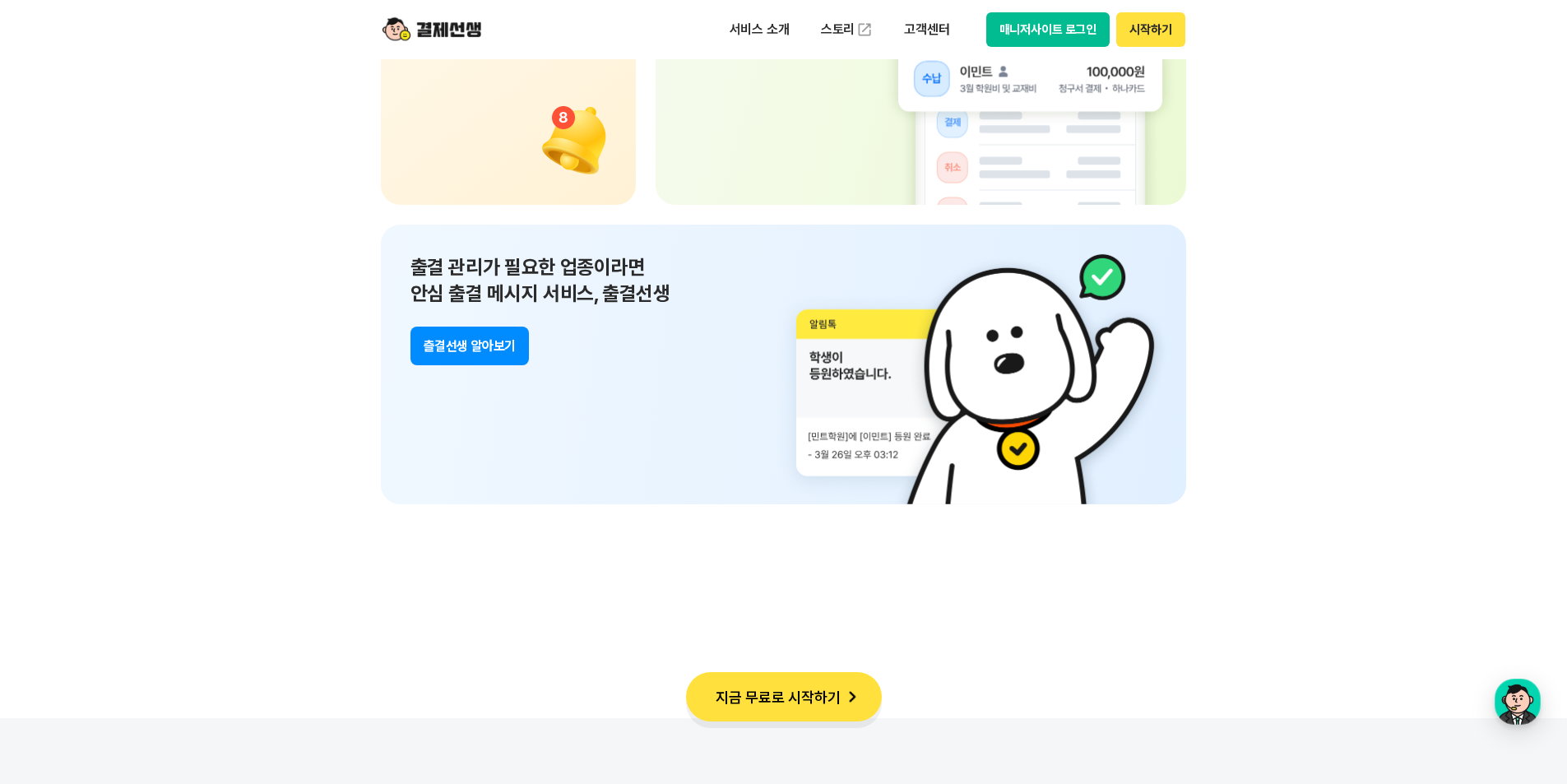
click at [490, 359] on button "츨결선생 알아보기" at bounding box center [469, 346] width 118 height 38
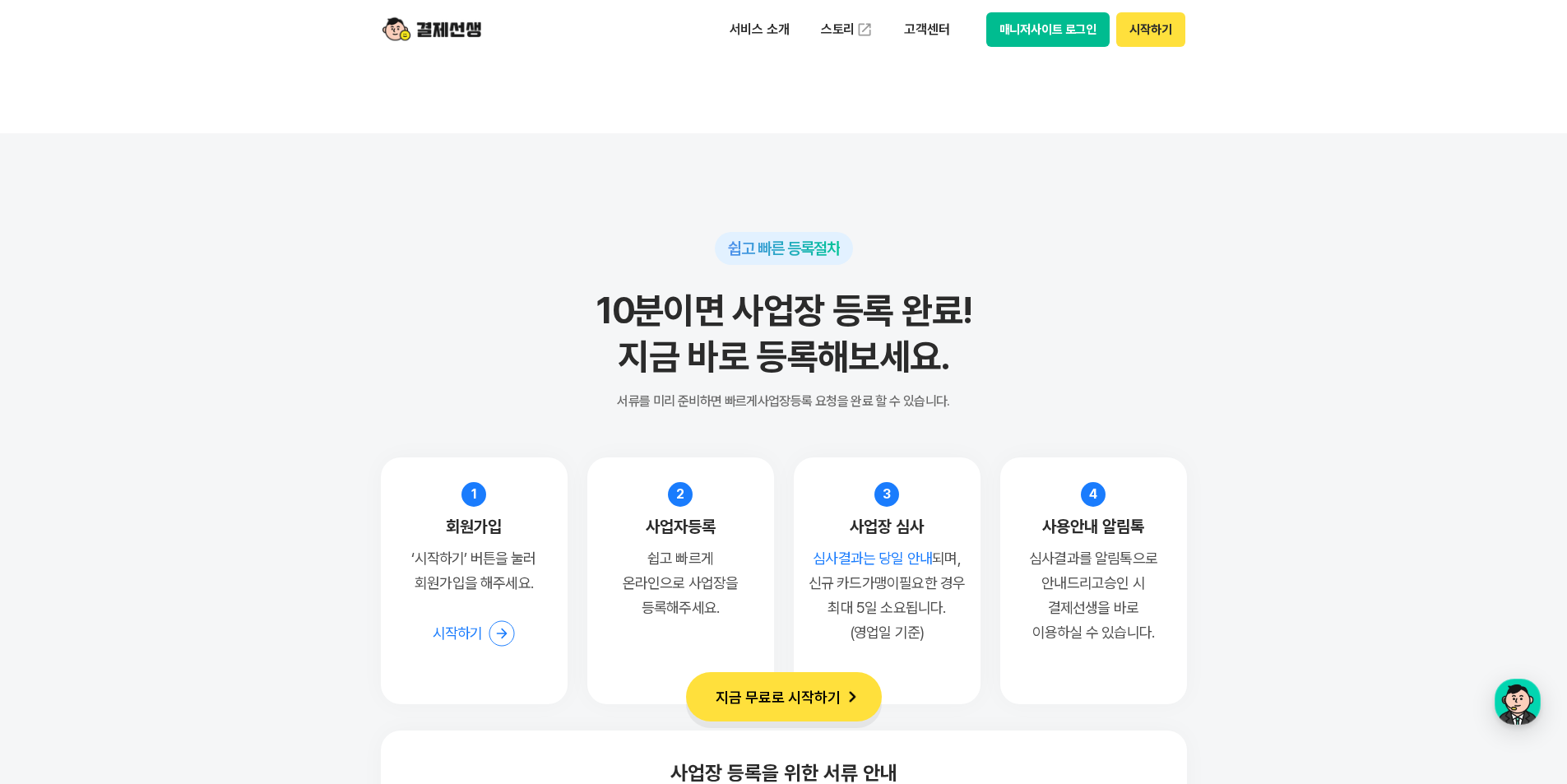
scroll to position [12170, 0]
